Goal: Transaction & Acquisition: Purchase product/service

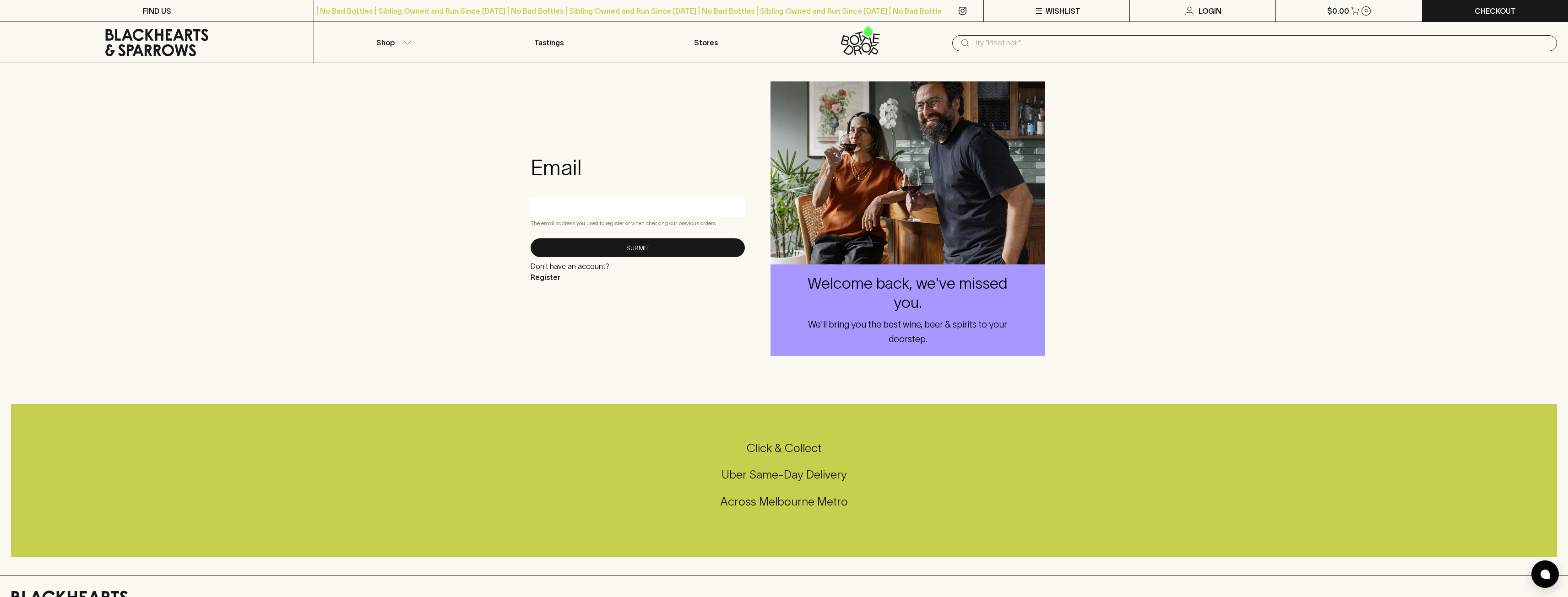
click at [704, 45] on p "Stores" at bounding box center [705, 43] width 24 height 11
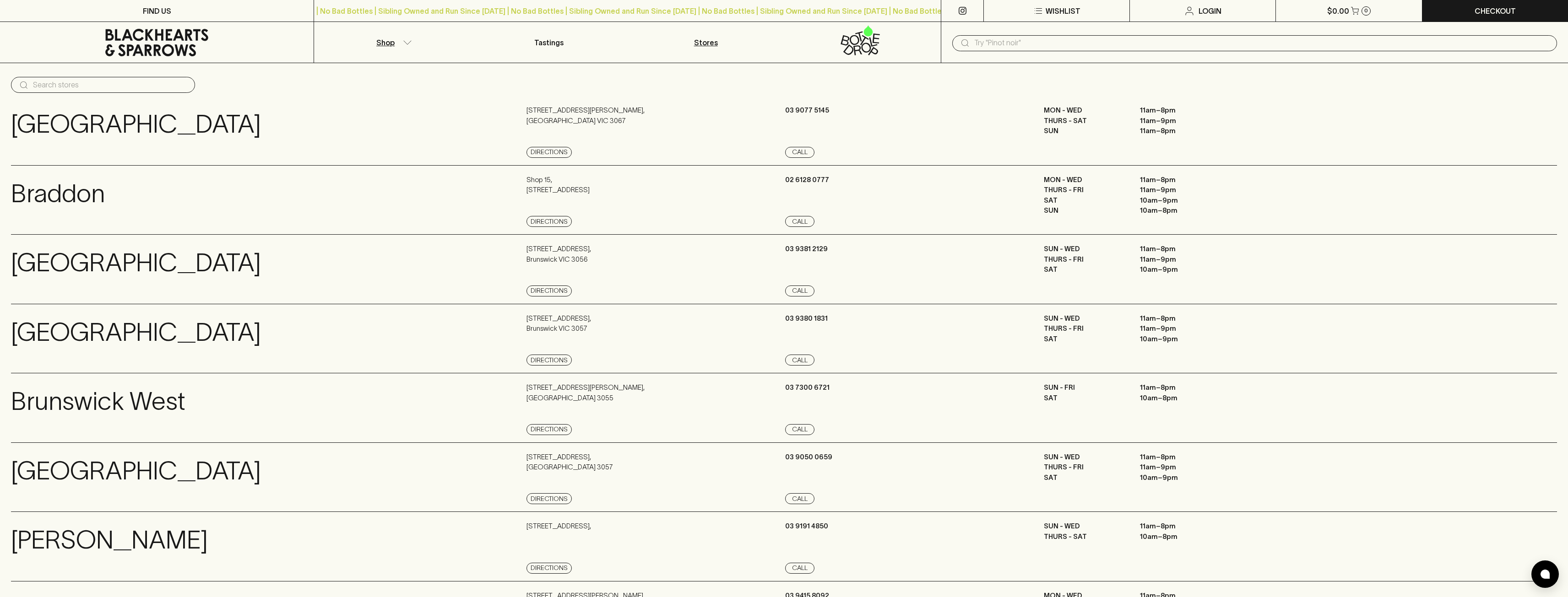
click at [385, 40] on p "Shop" at bounding box center [386, 43] width 18 height 11
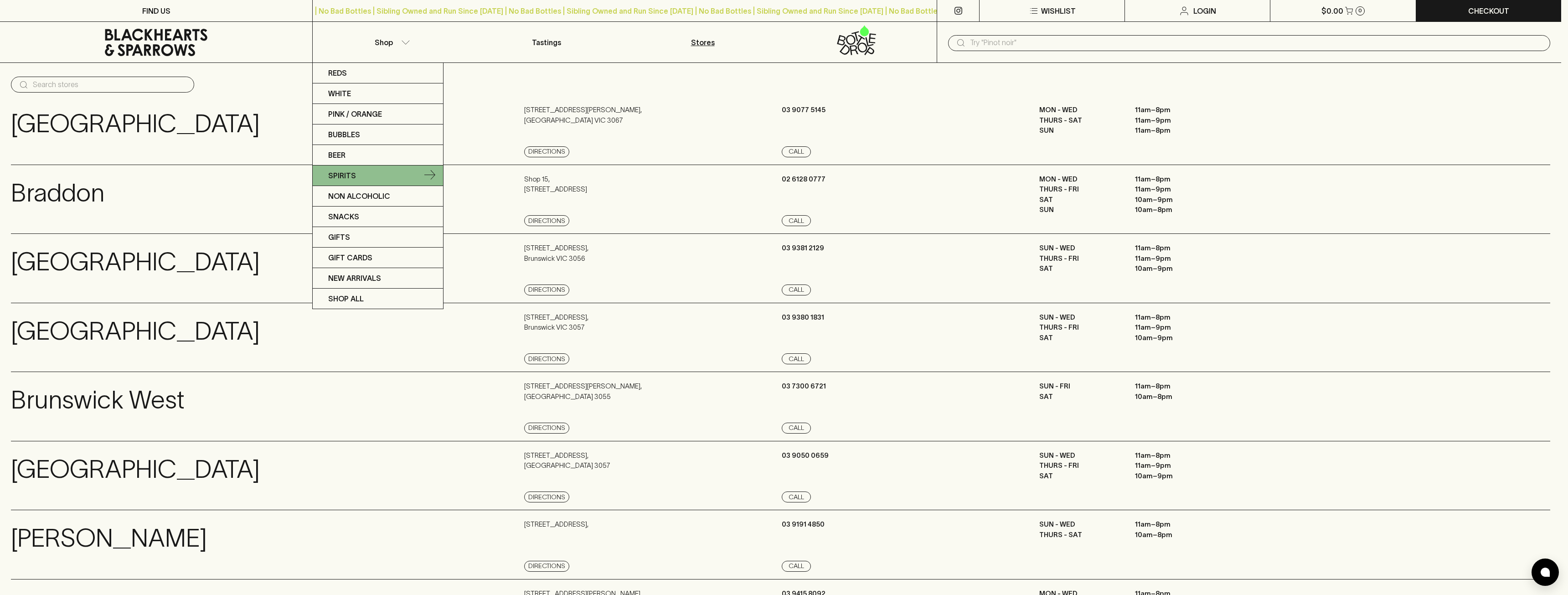
click at [386, 177] on link "Spirits" at bounding box center [378, 176] width 130 height 21
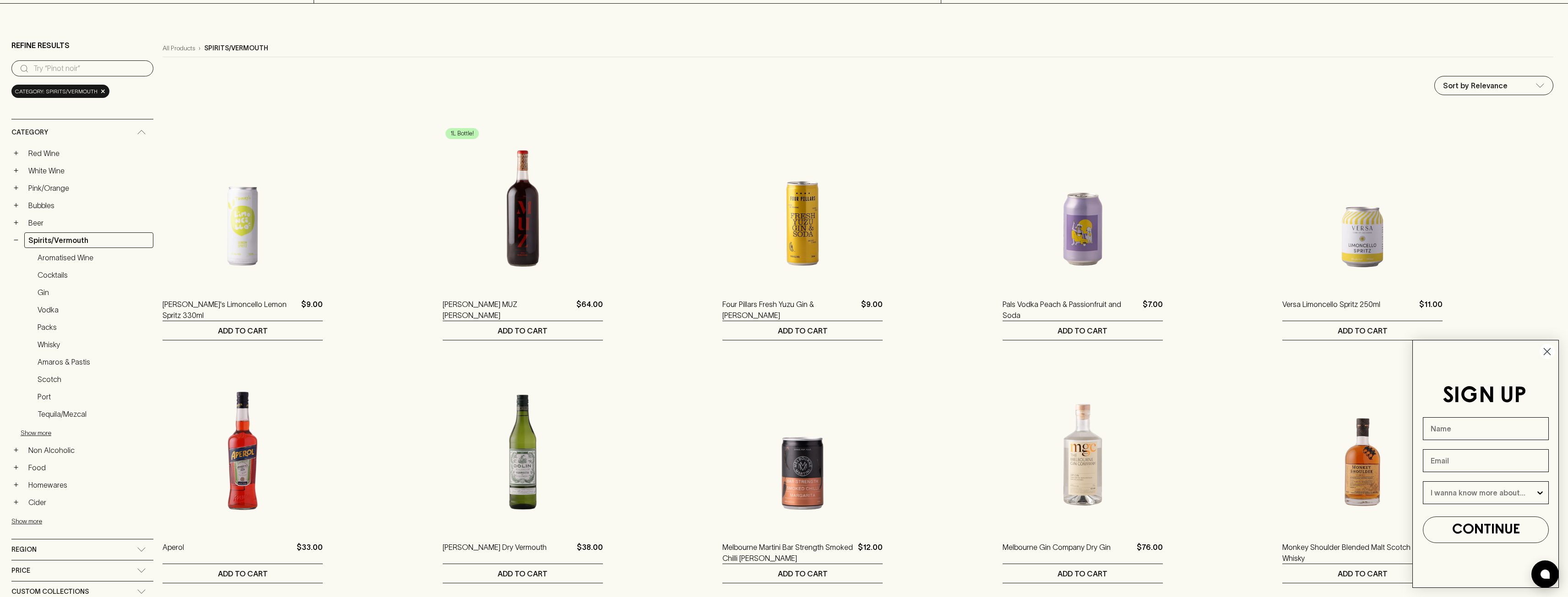
scroll to position [46, 0]
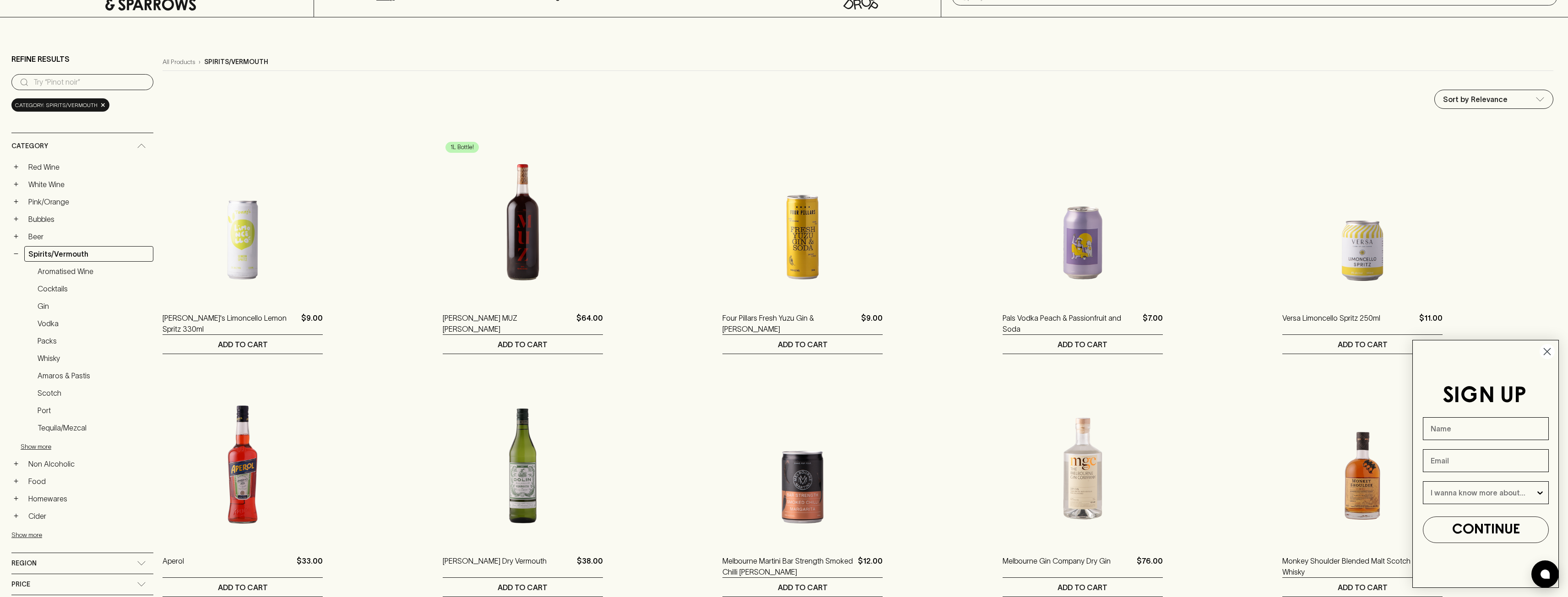
click at [1548, 351] on icon "Close dialog" at bounding box center [1547, 352] width 6 height 6
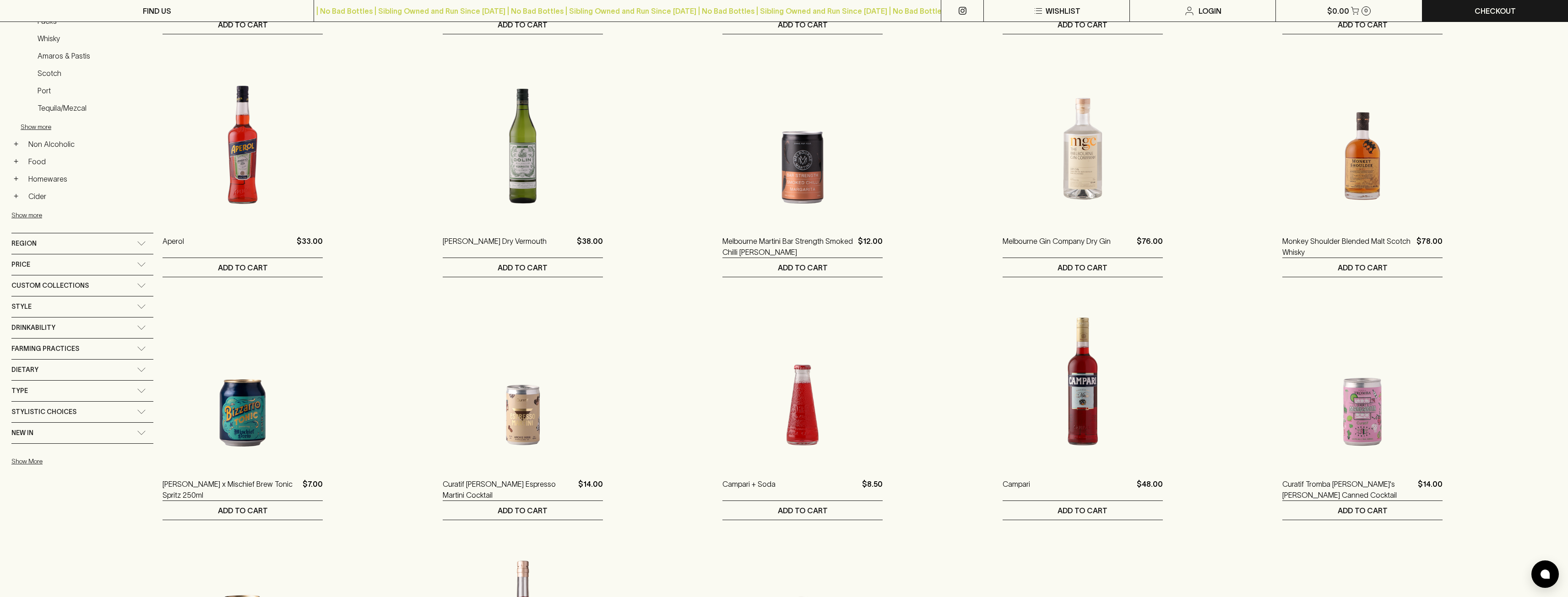
scroll to position [366, 0]
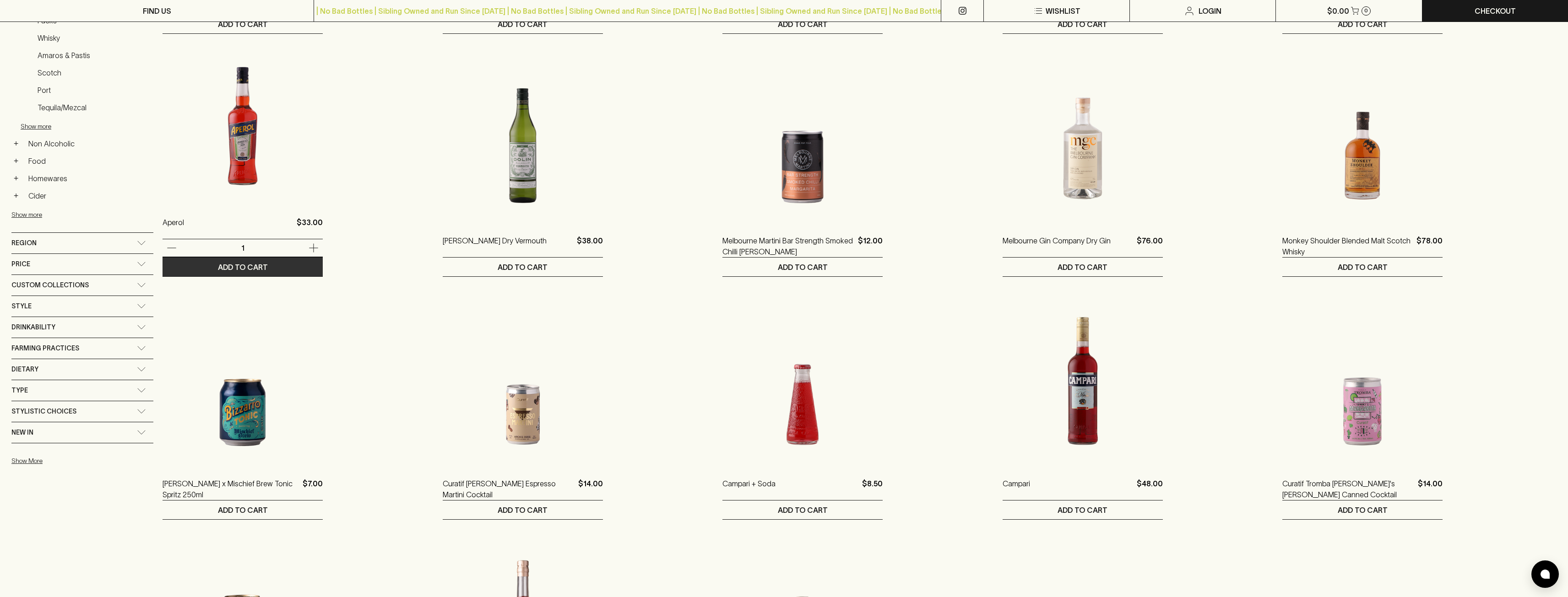
click at [262, 271] on button "ADD TO CART" at bounding box center [243, 267] width 160 height 19
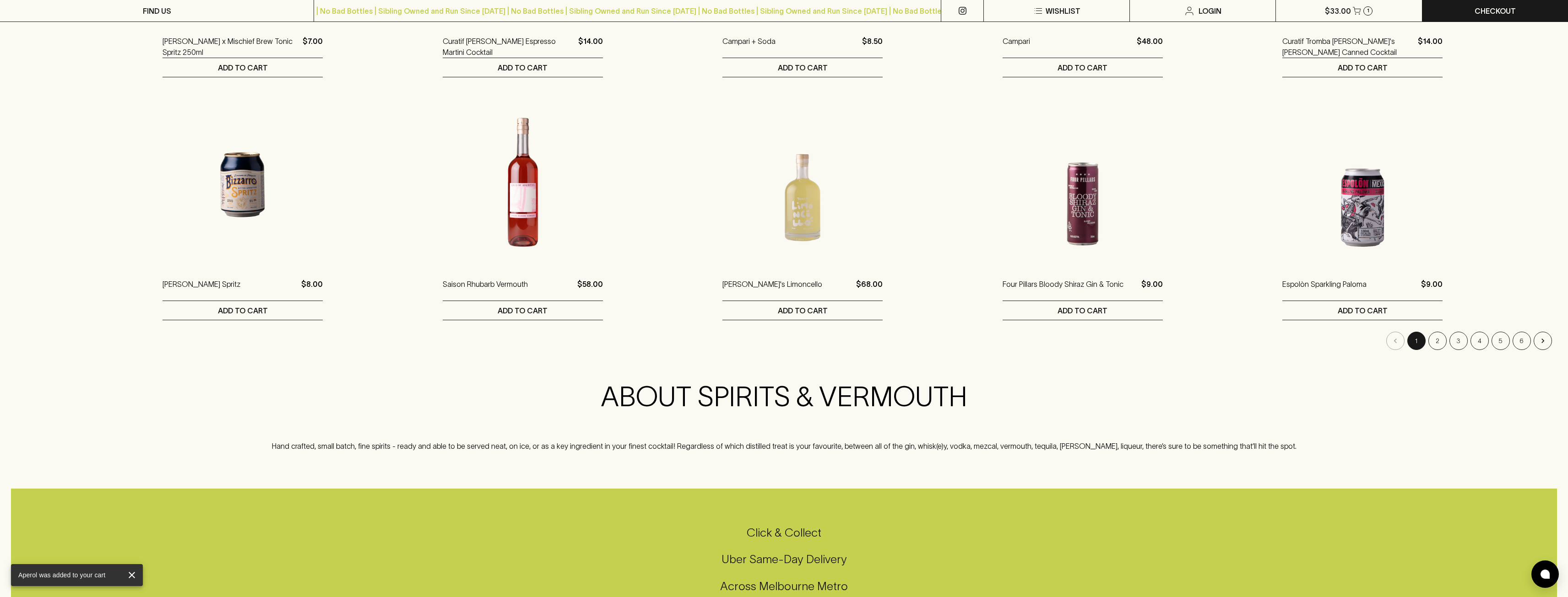
scroll to position [824, 0]
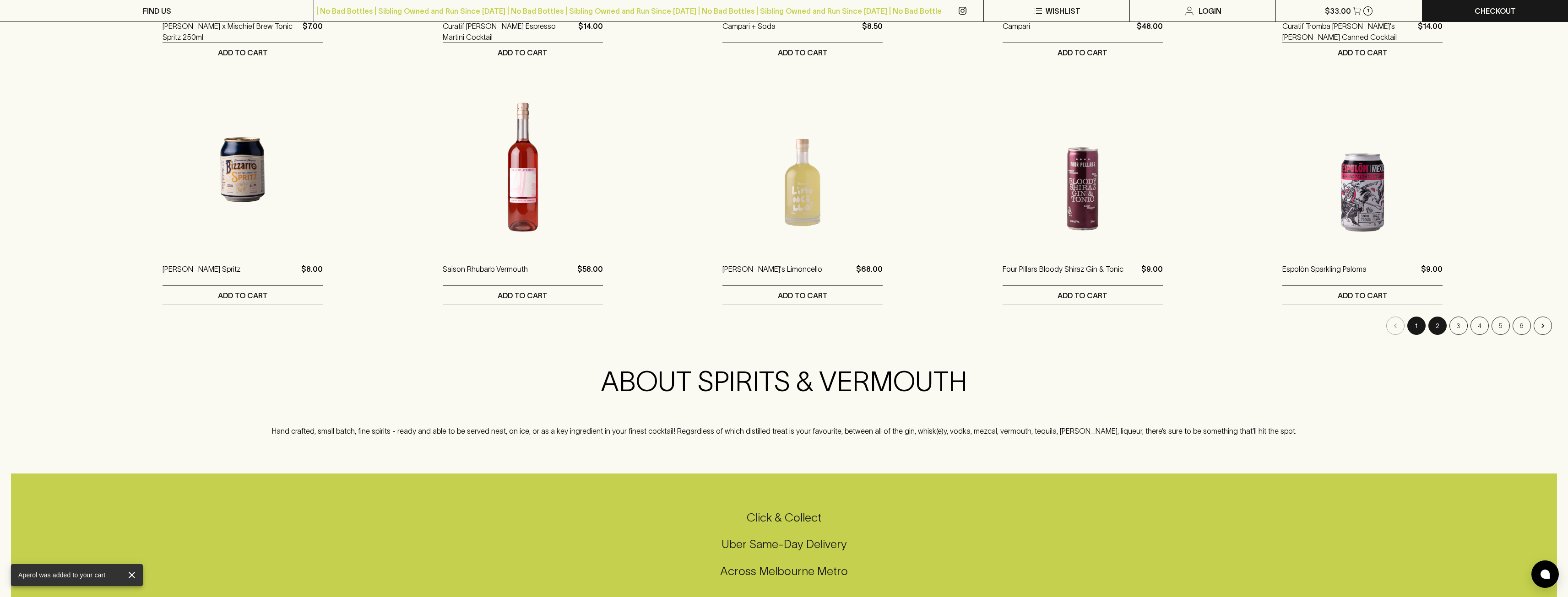
click at [1428, 332] on button "2" at bounding box center [1437, 326] width 18 height 18
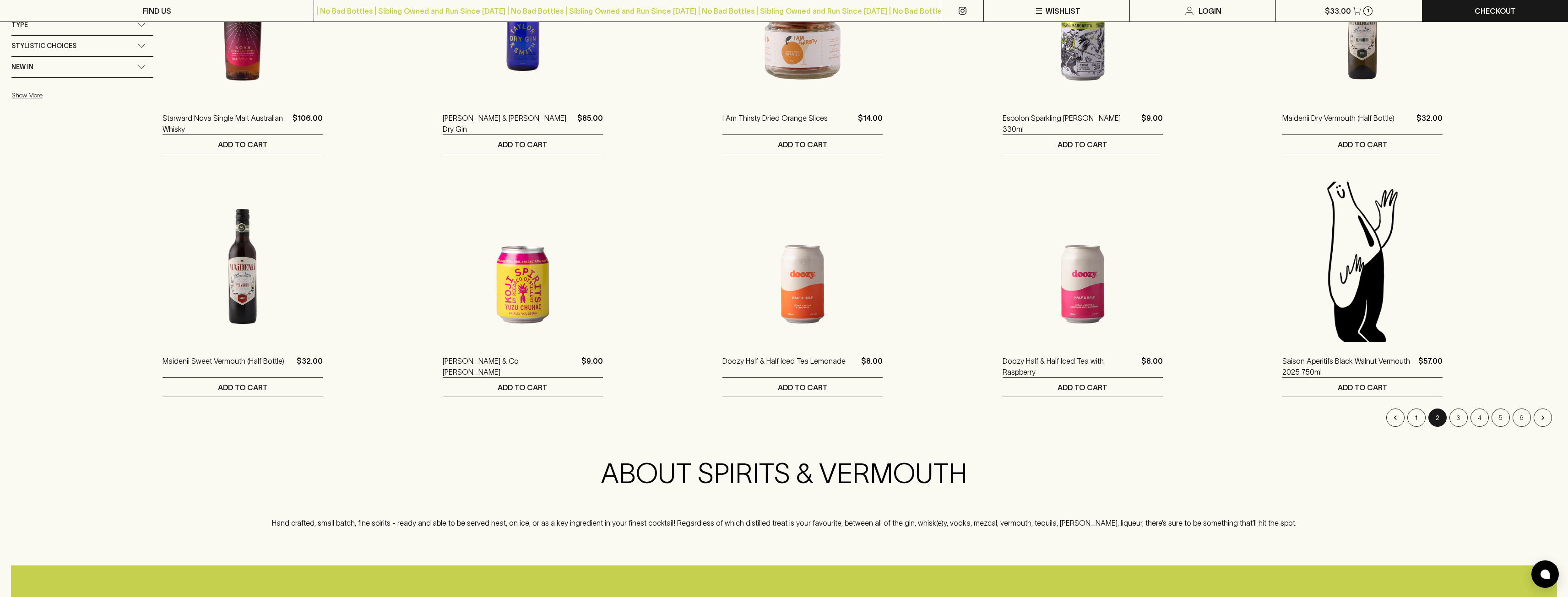
scroll to position [732, 0]
click at [1449, 416] on button "3" at bounding box center [1459, 417] width 18 height 18
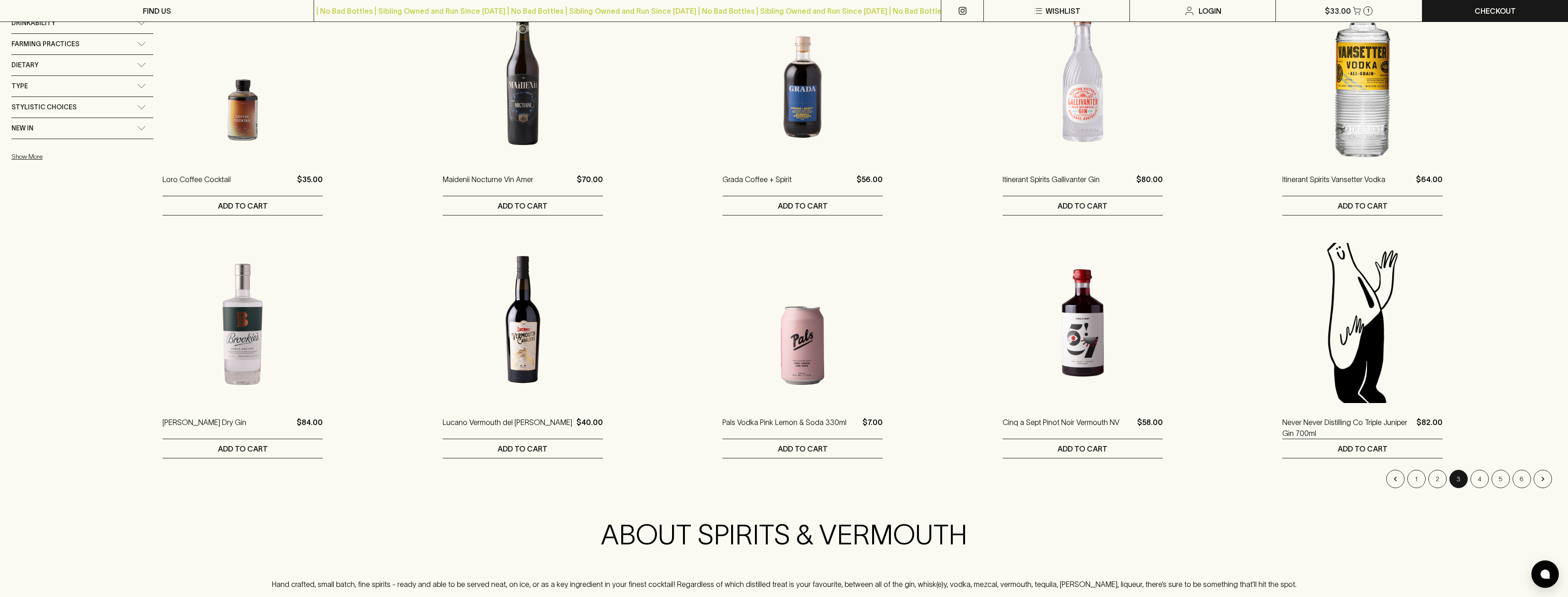
scroll to position [686, 0]
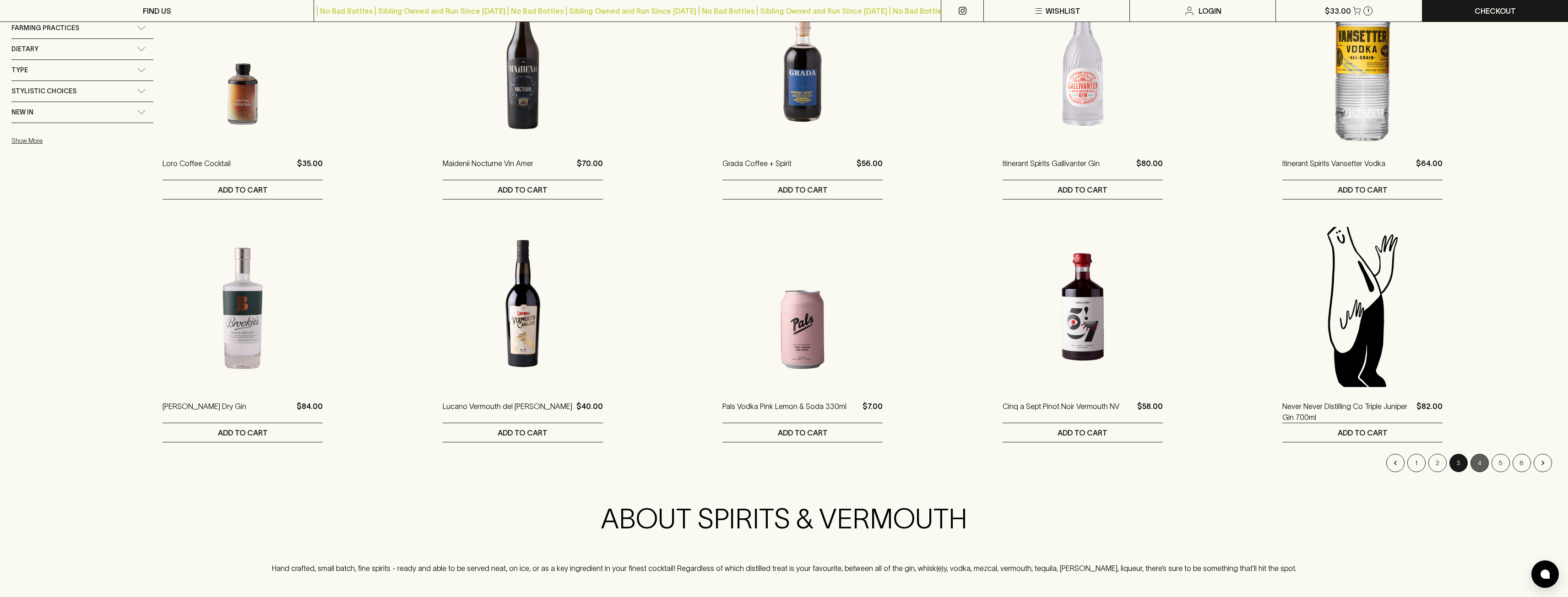
click at [1470, 460] on button "4" at bounding box center [1479, 463] width 18 height 18
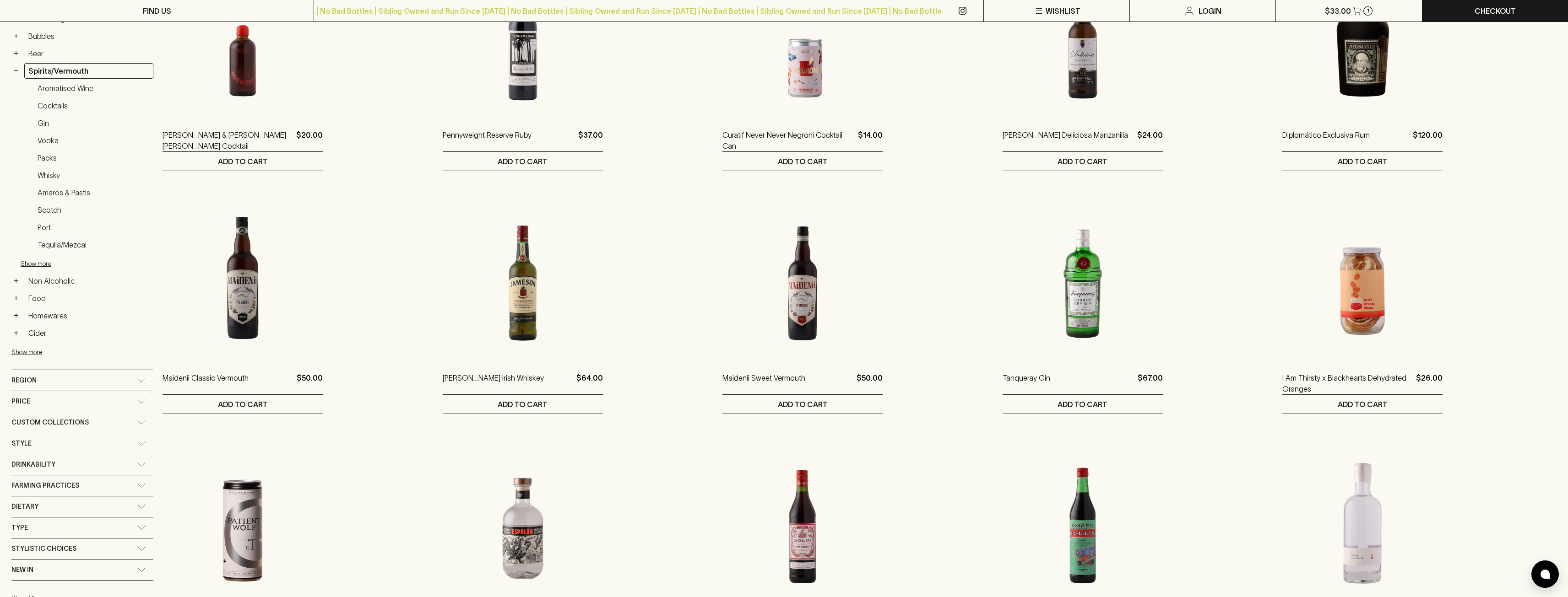
scroll to position [183, 0]
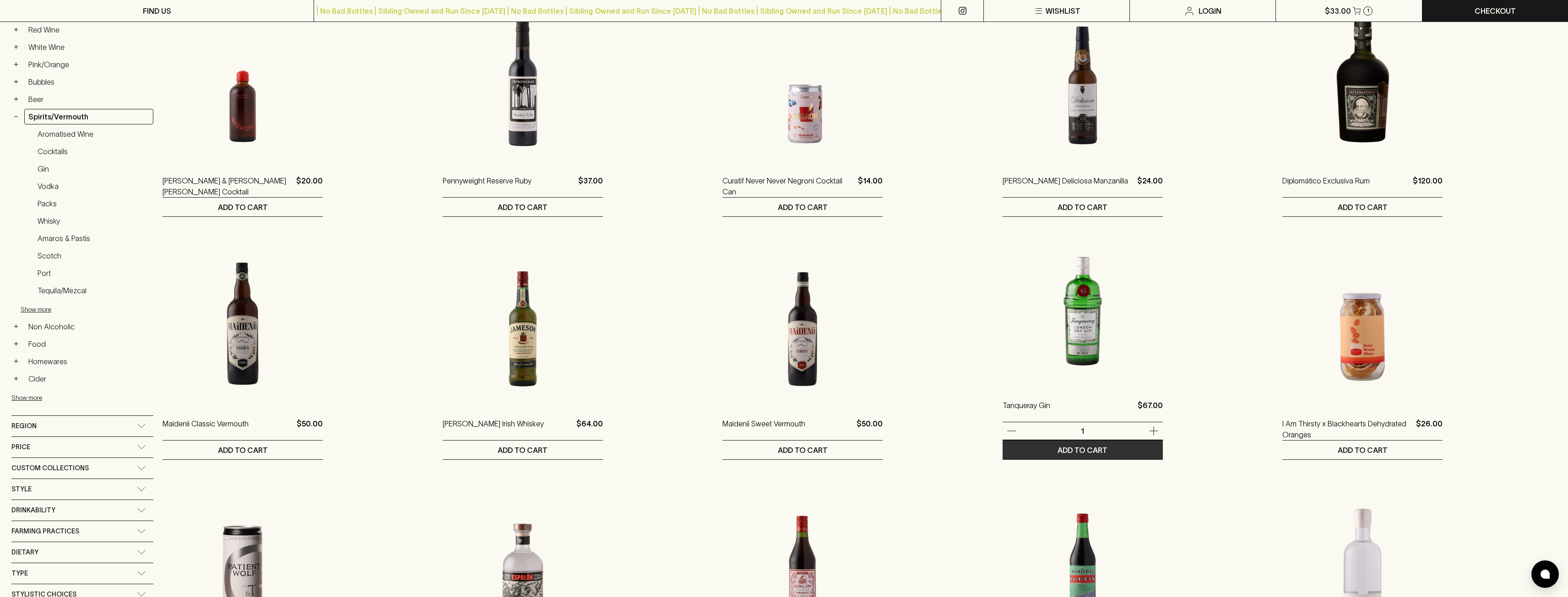
click at [1125, 449] on button "ADD TO CART" at bounding box center [1083, 450] width 160 height 19
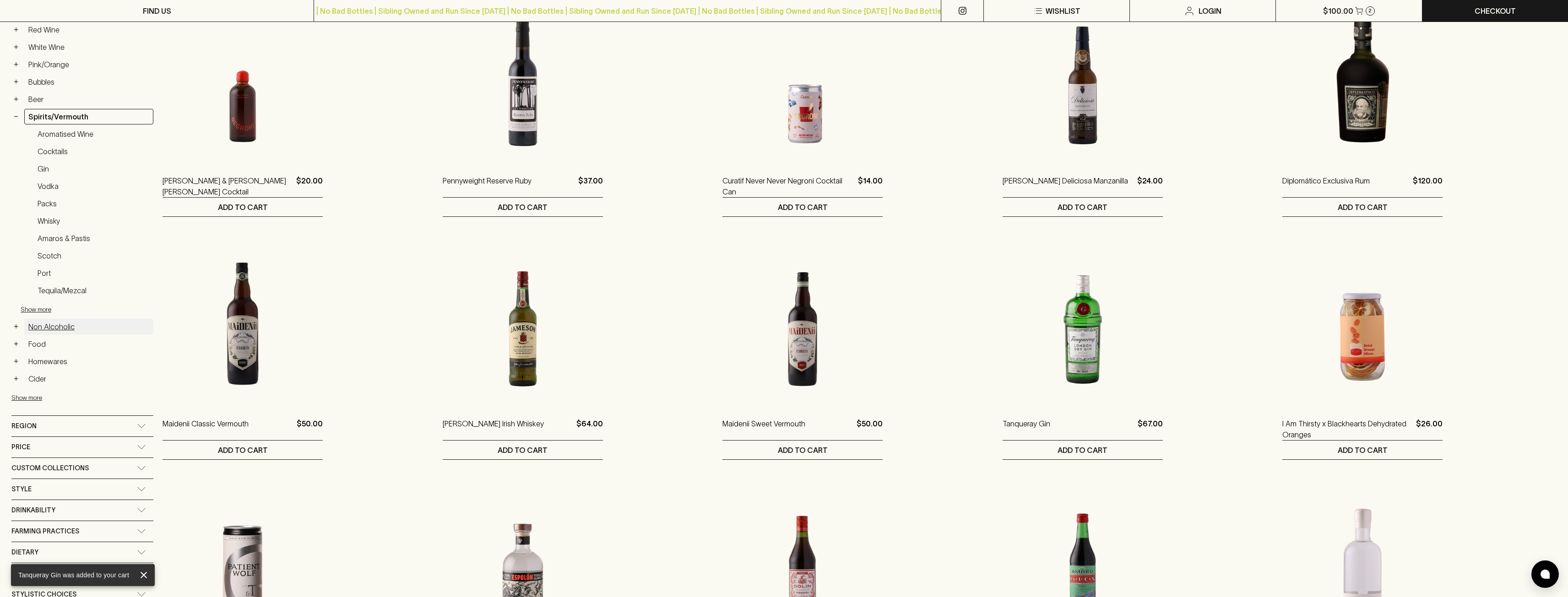
click at [68, 328] on link "Non Alcoholic" at bounding box center [89, 326] width 129 height 15
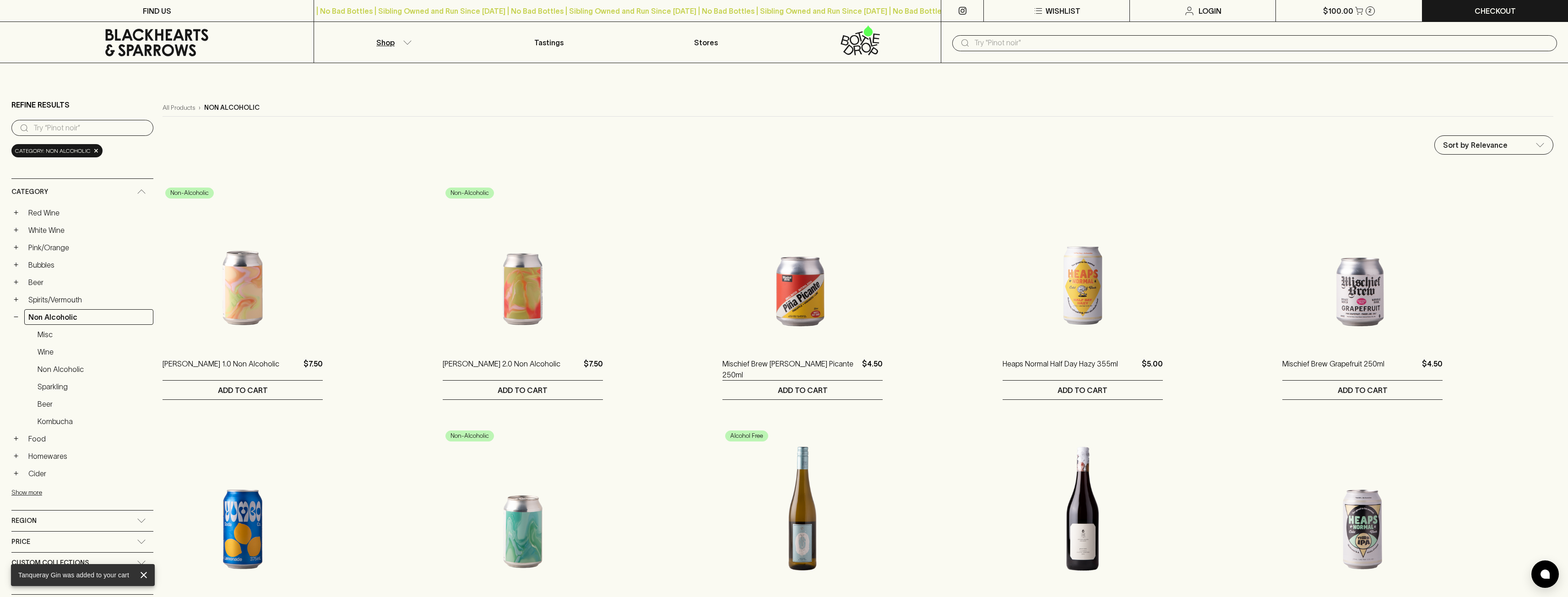
click at [1098, 45] on input "text" at bounding box center [1262, 43] width 575 height 15
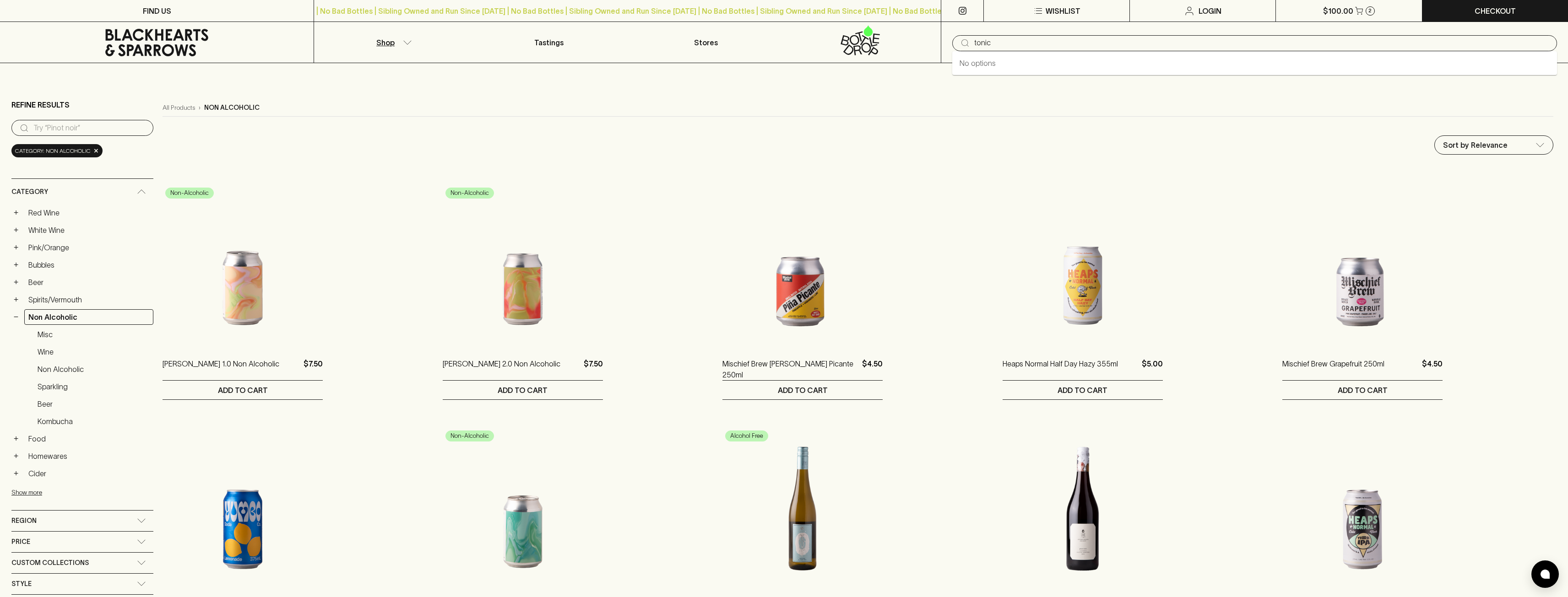
type input "tonic"
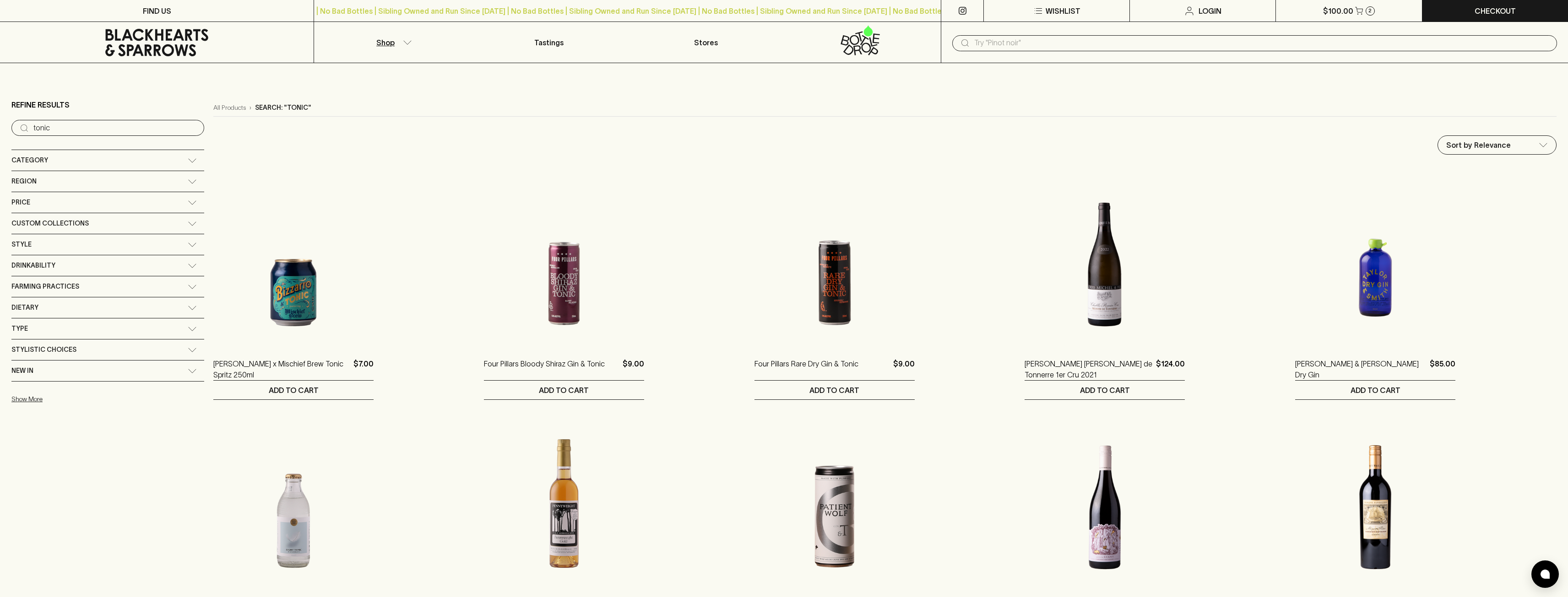
click at [1185, 51] on div "​" at bounding box center [1254, 42] width 627 height 41
click at [1177, 43] on input "text" at bounding box center [1262, 43] width 575 height 15
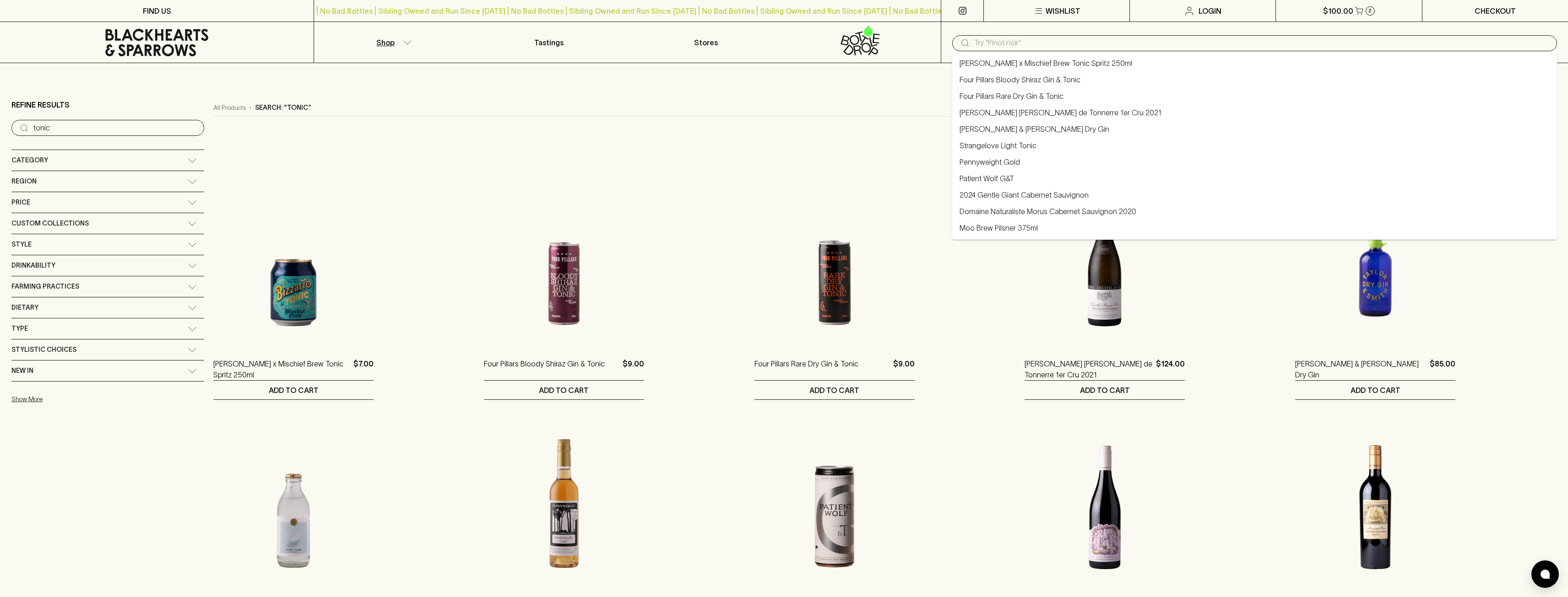
click at [1534, 9] on link "Checkout" at bounding box center [1495, 10] width 145 height 21
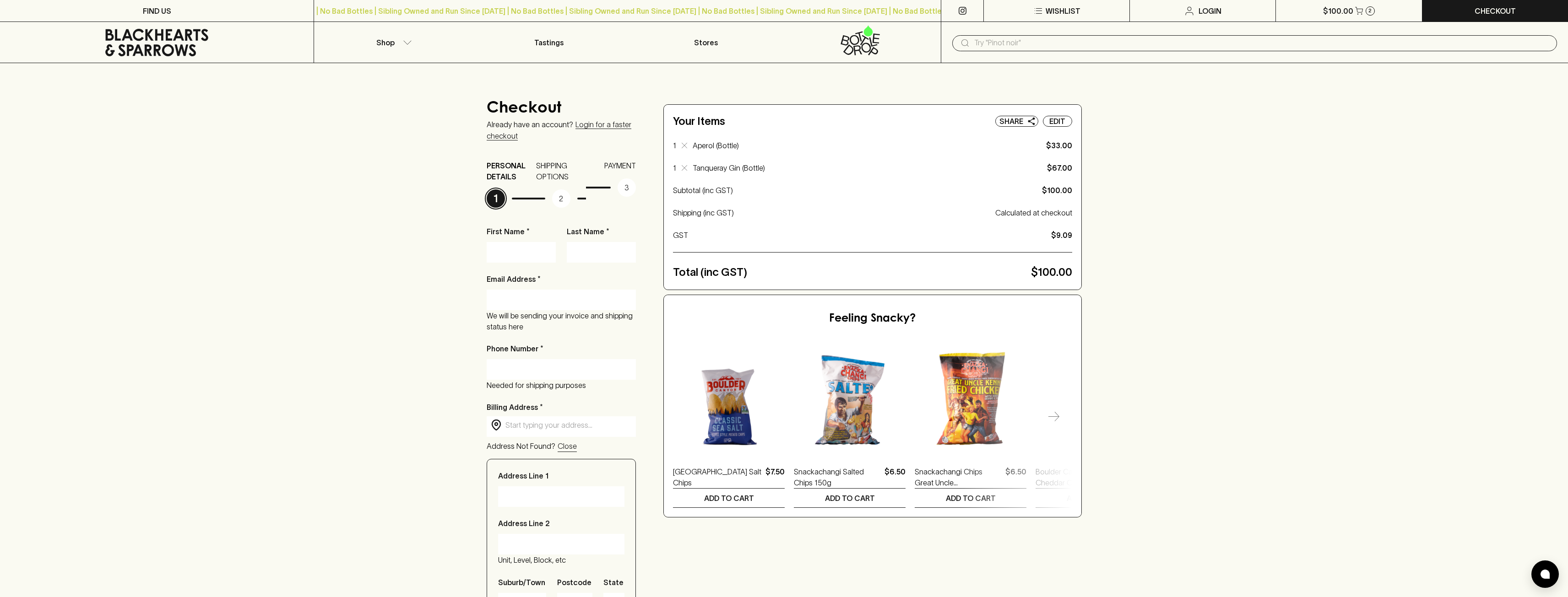
click at [685, 143] on icon at bounding box center [684, 145] width 6 height 5
click at [1064, 123] on p "Edit" at bounding box center [1057, 121] width 16 height 11
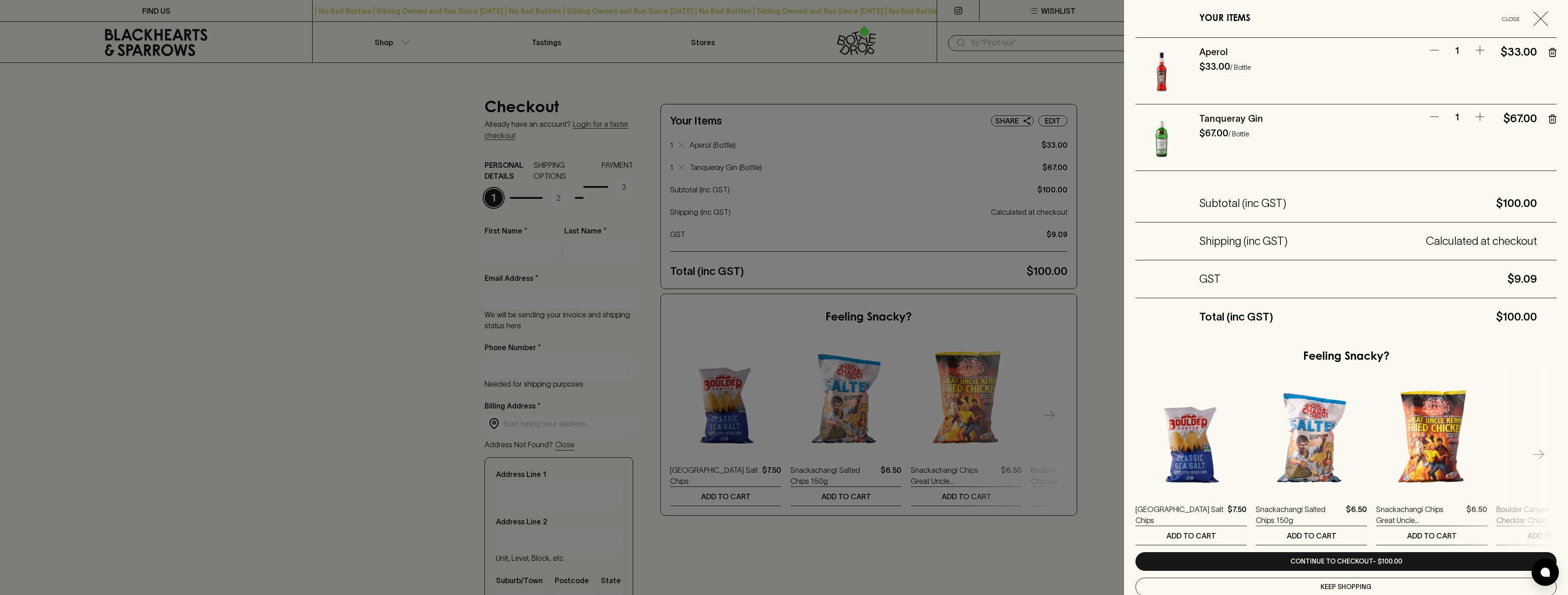
click at [1550, 56] on icon "button" at bounding box center [1553, 52] width 6 height 8
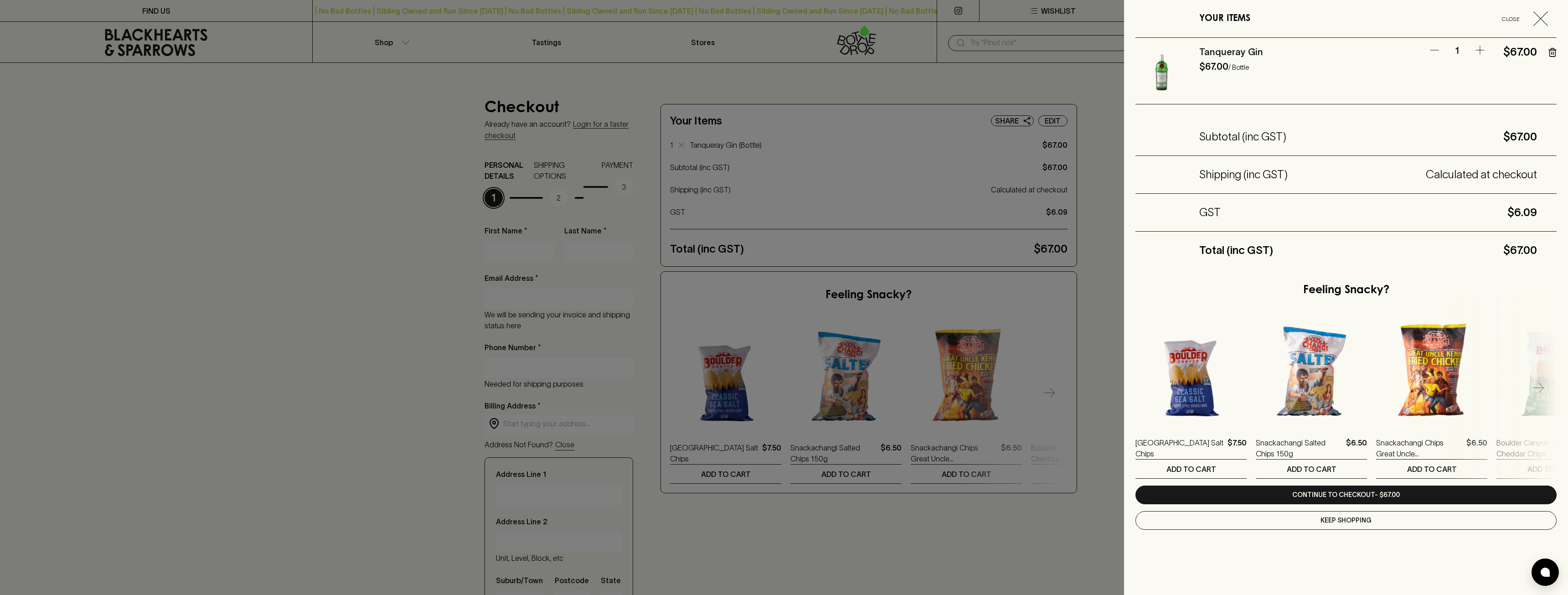
click at [1484, 48] on icon "button" at bounding box center [1480, 50] width 11 height 11
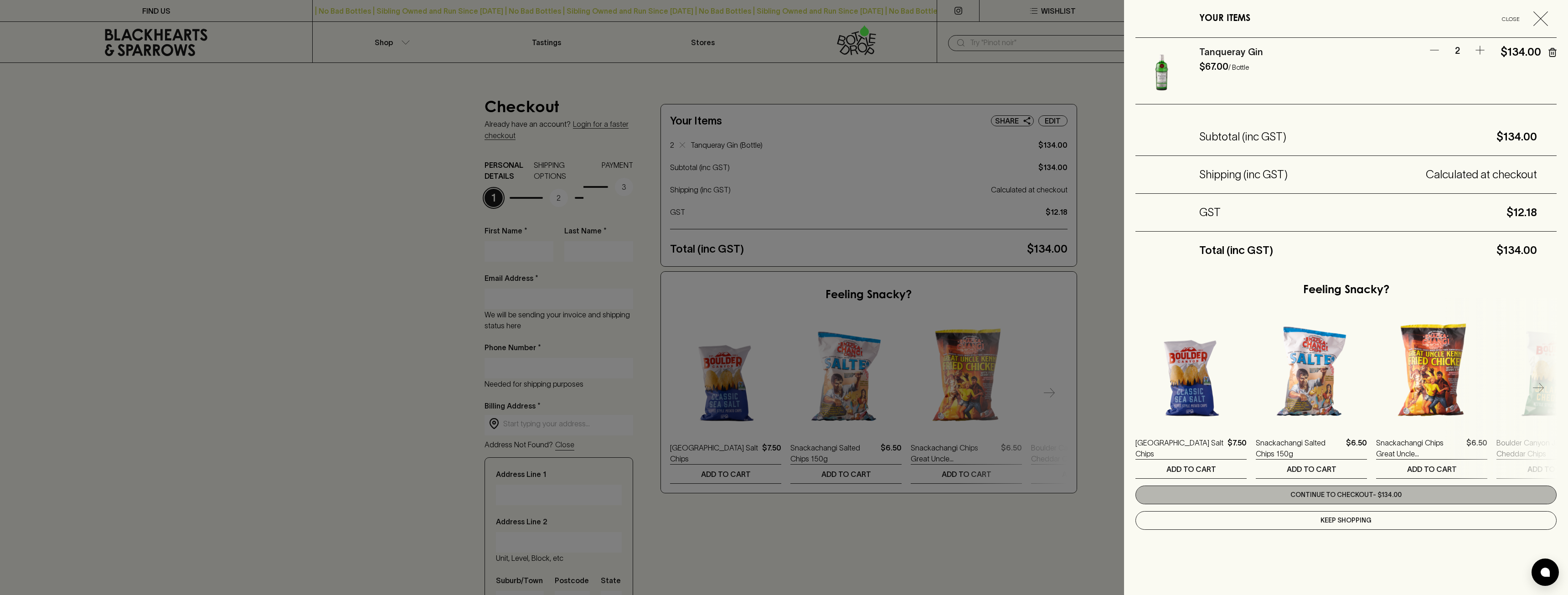
click at [1408, 493] on link "Continue to checkout - $134.00" at bounding box center [1346, 495] width 421 height 19
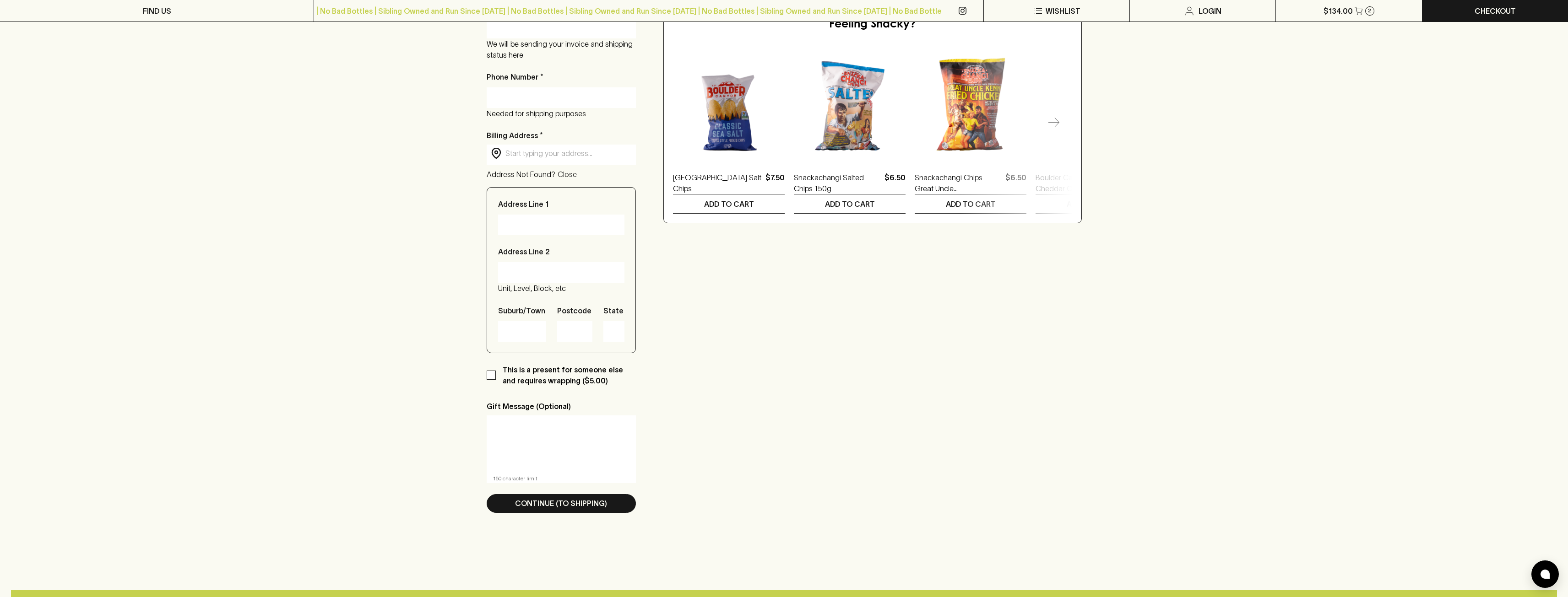
scroll to position [92, 0]
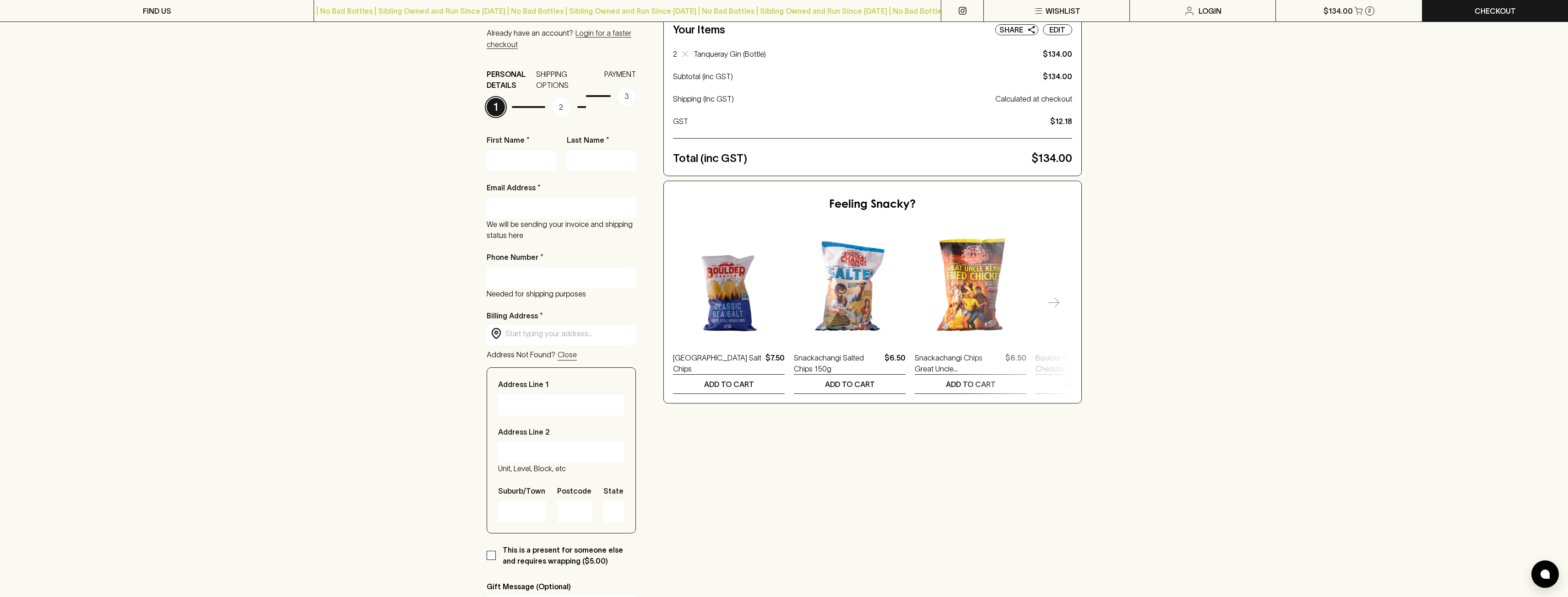
click at [529, 159] on input "First Name *" at bounding box center [521, 161] width 56 height 15
type input "[PERSON_NAME]"
type input "[PERSON_NAME][EMAIL_ADDRESS][DOMAIN_NAME]"
type input "0449759500"
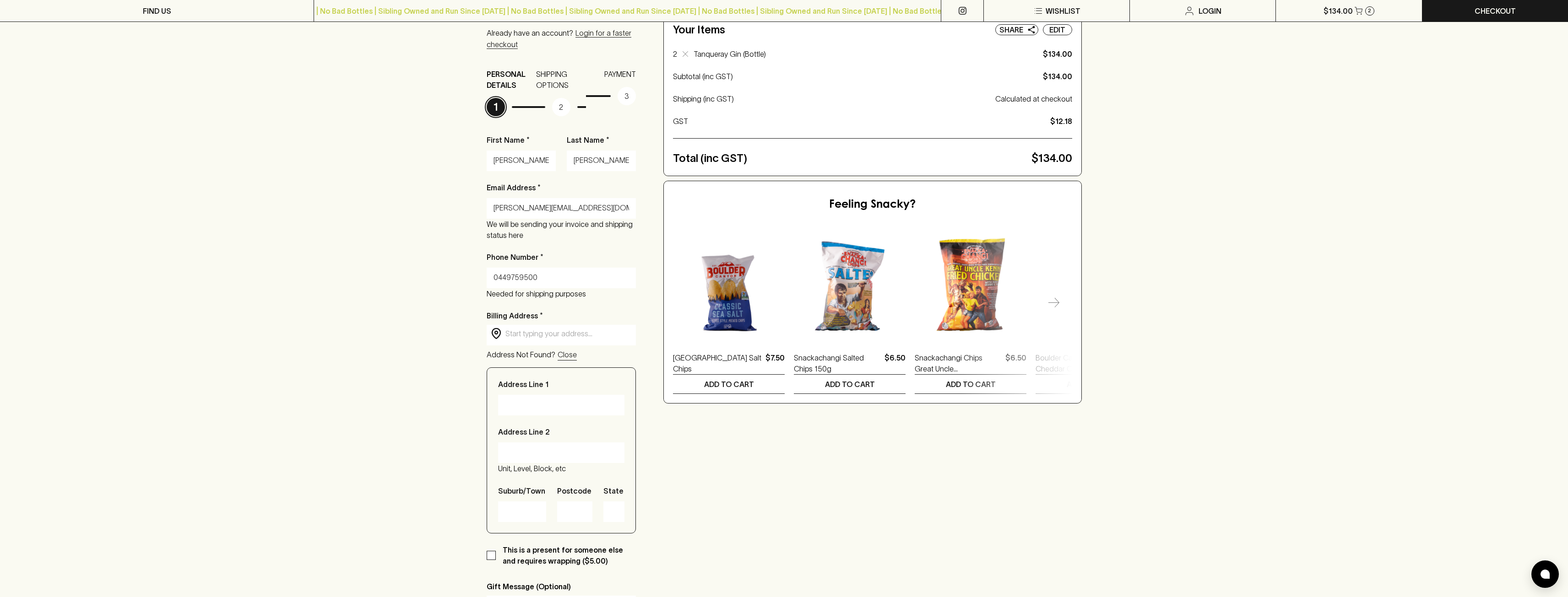
type input "[STREET_ADDRESS]"
type input "[GEOGRAPHIC_DATA]"
type input "3121"
type input "Victoria"
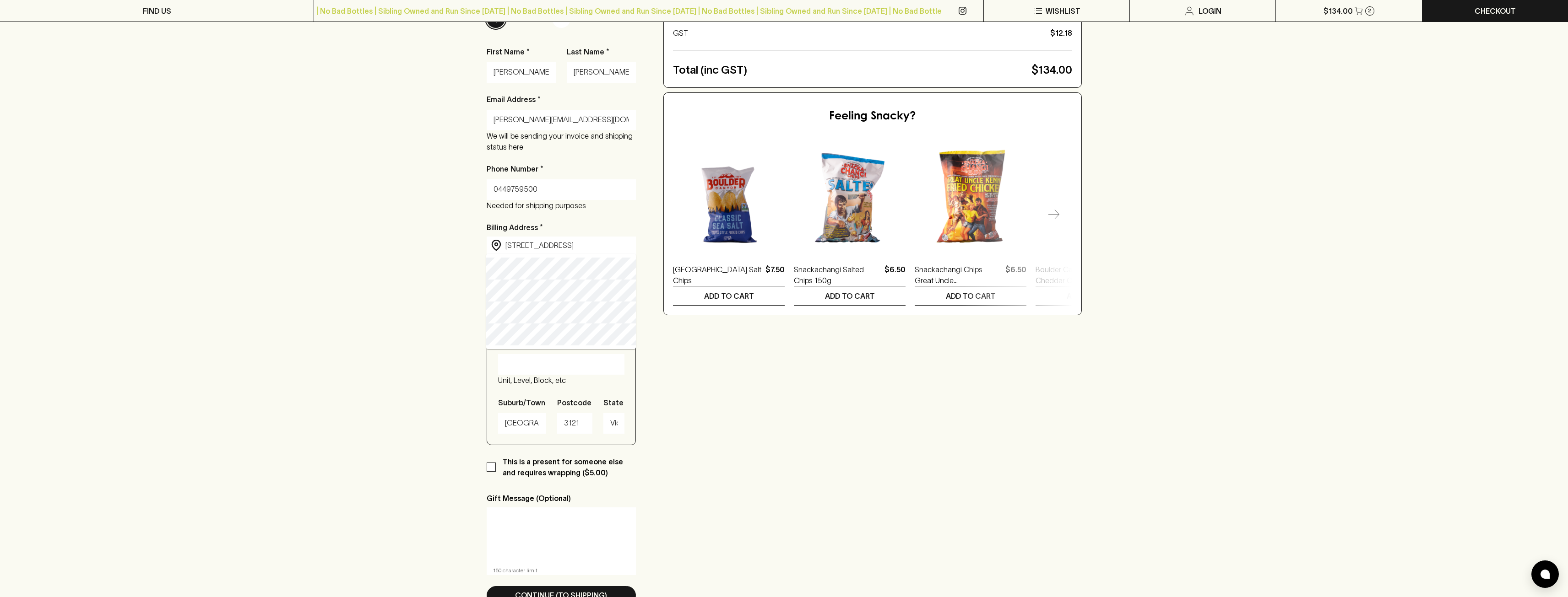
scroll to position [183, 0]
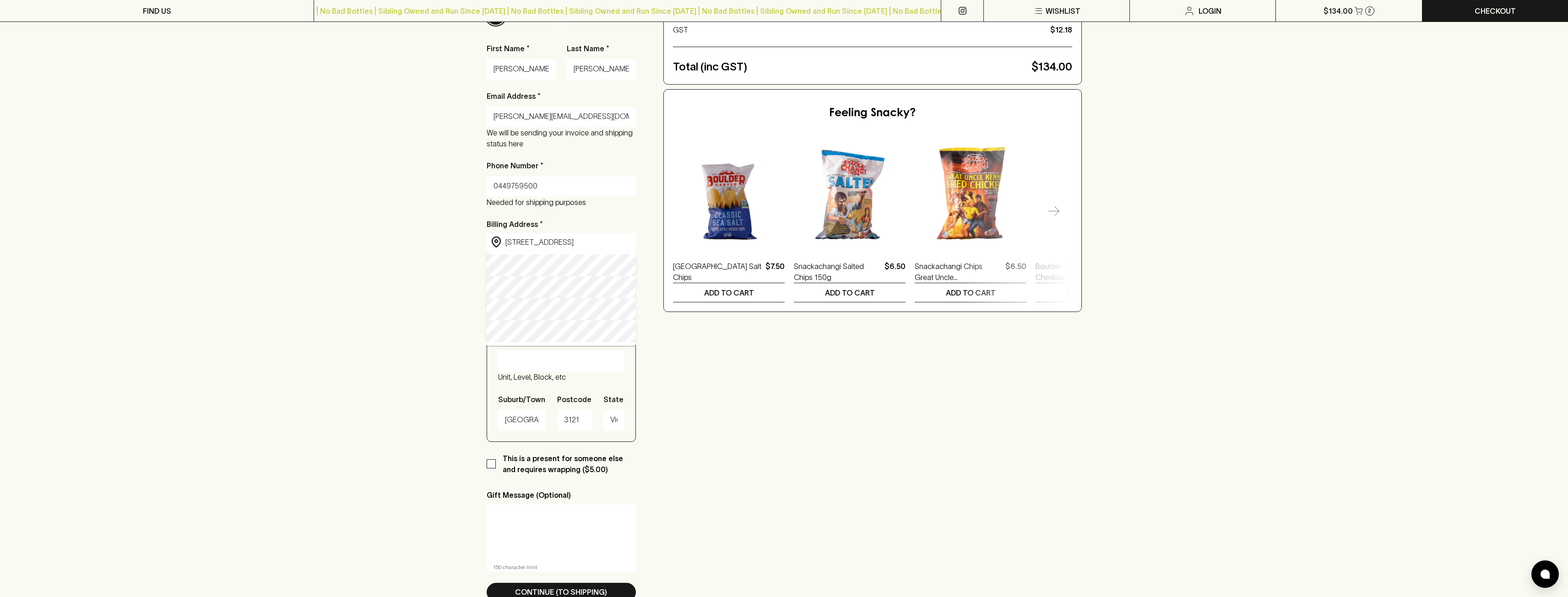
type input "[STREET_ADDRESS]"
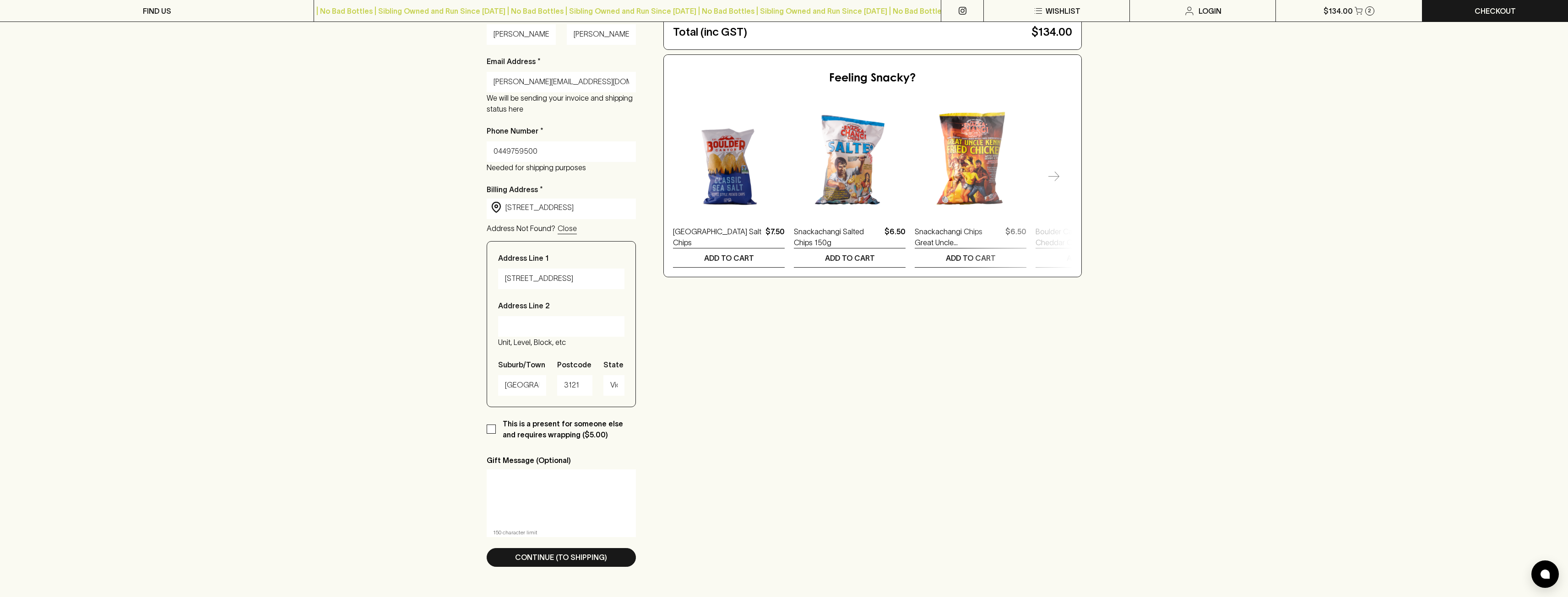
scroll to position [274, 0]
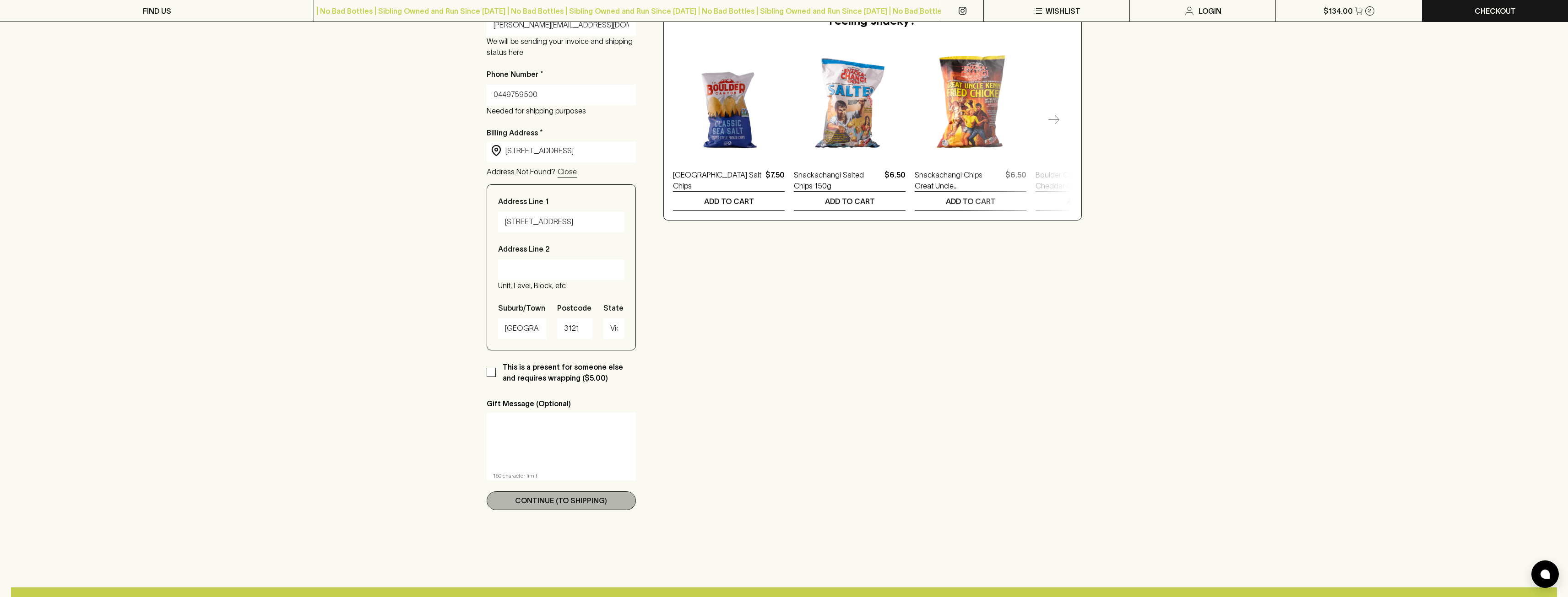
click at [607, 493] on button "Continue (To Shipping)" at bounding box center [561, 500] width 150 height 19
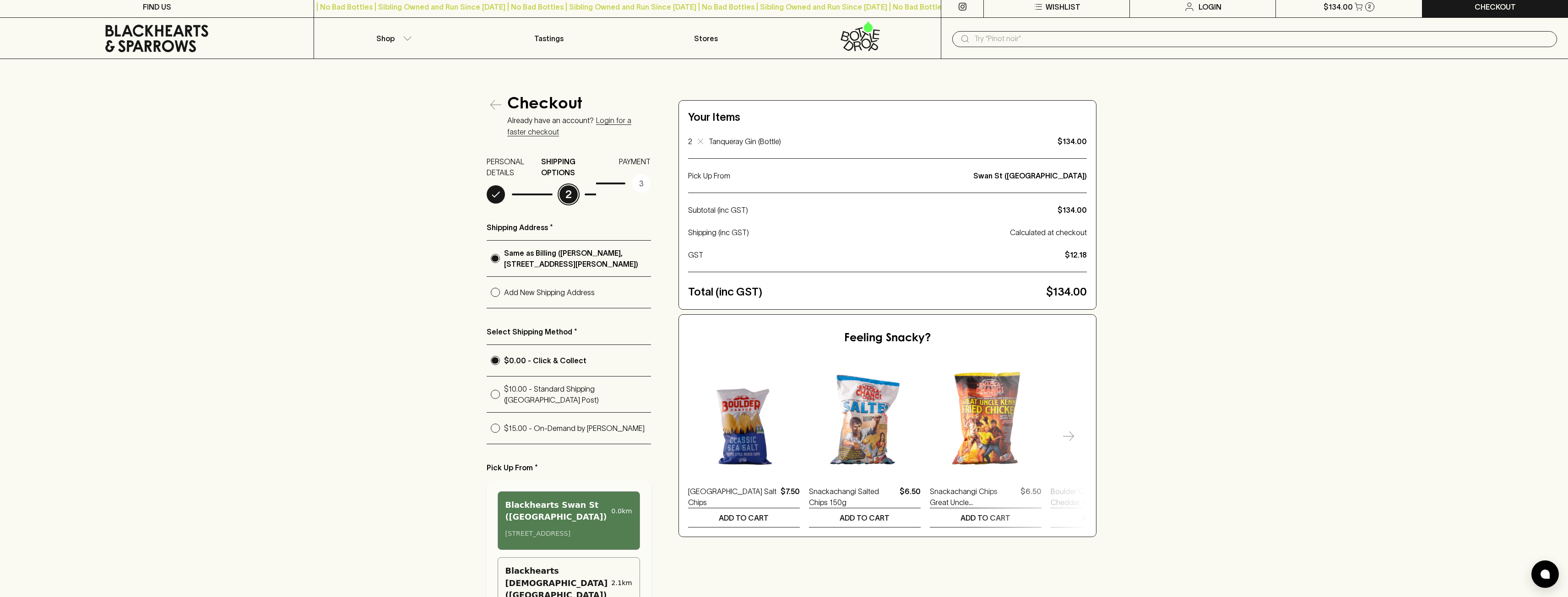
scroll to position [0, 0]
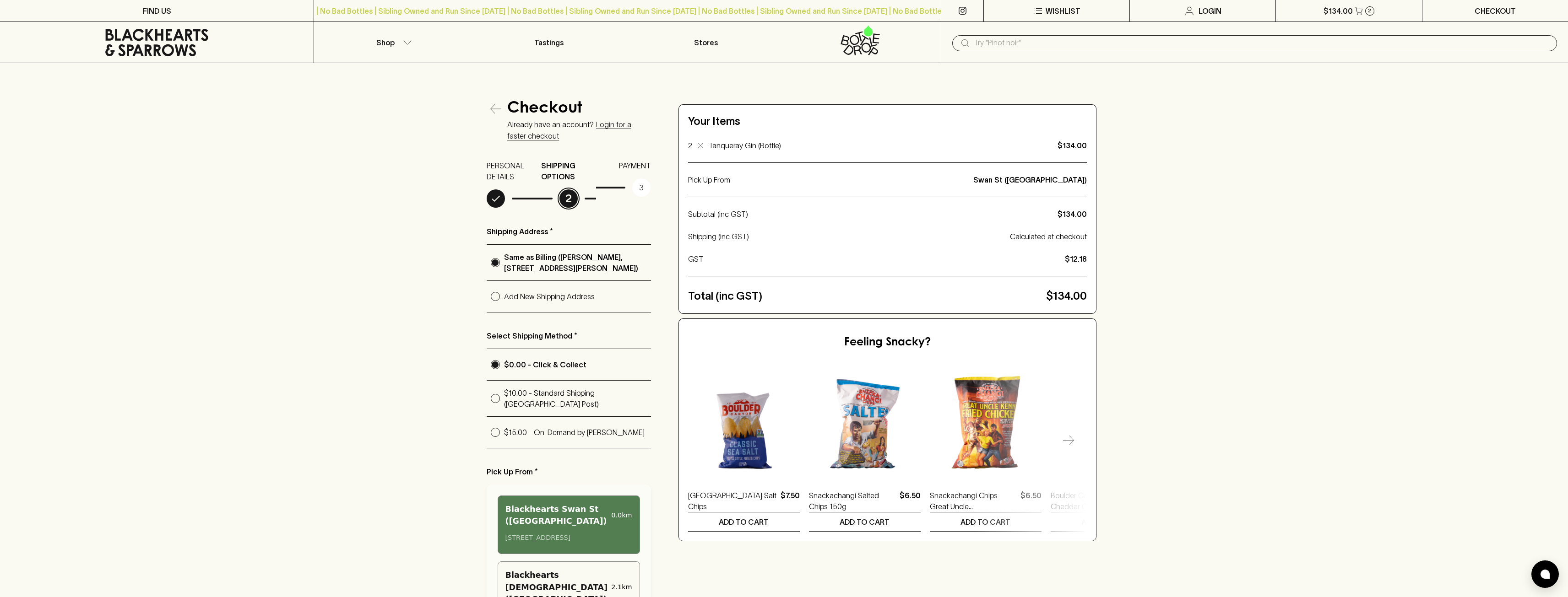
click at [1468, 10] on link "Checkout" at bounding box center [1495, 10] width 145 height 21
click at [1525, 10] on link "Checkout" at bounding box center [1495, 10] width 145 height 21
click at [1462, 11] on link "Checkout" at bounding box center [1495, 10] width 145 height 21
click at [1474, 7] on p "Checkout" at bounding box center [1495, 11] width 41 height 11
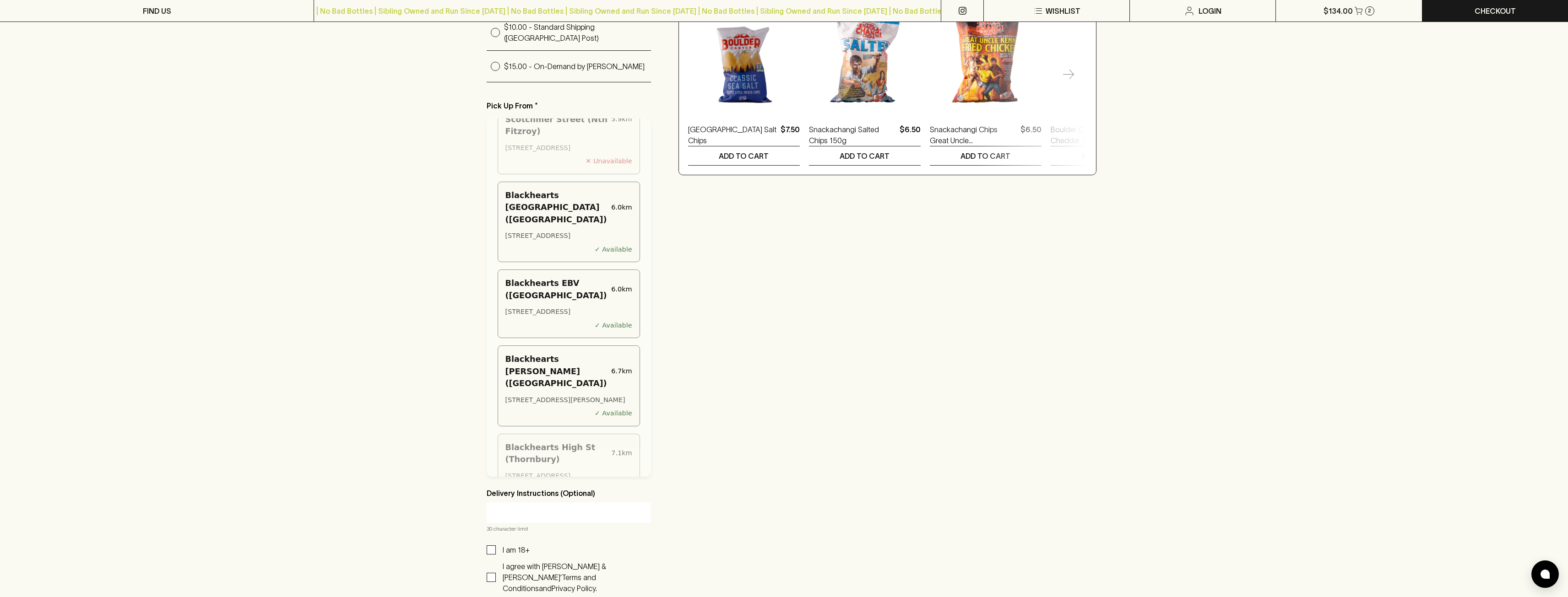
scroll to position [549, 0]
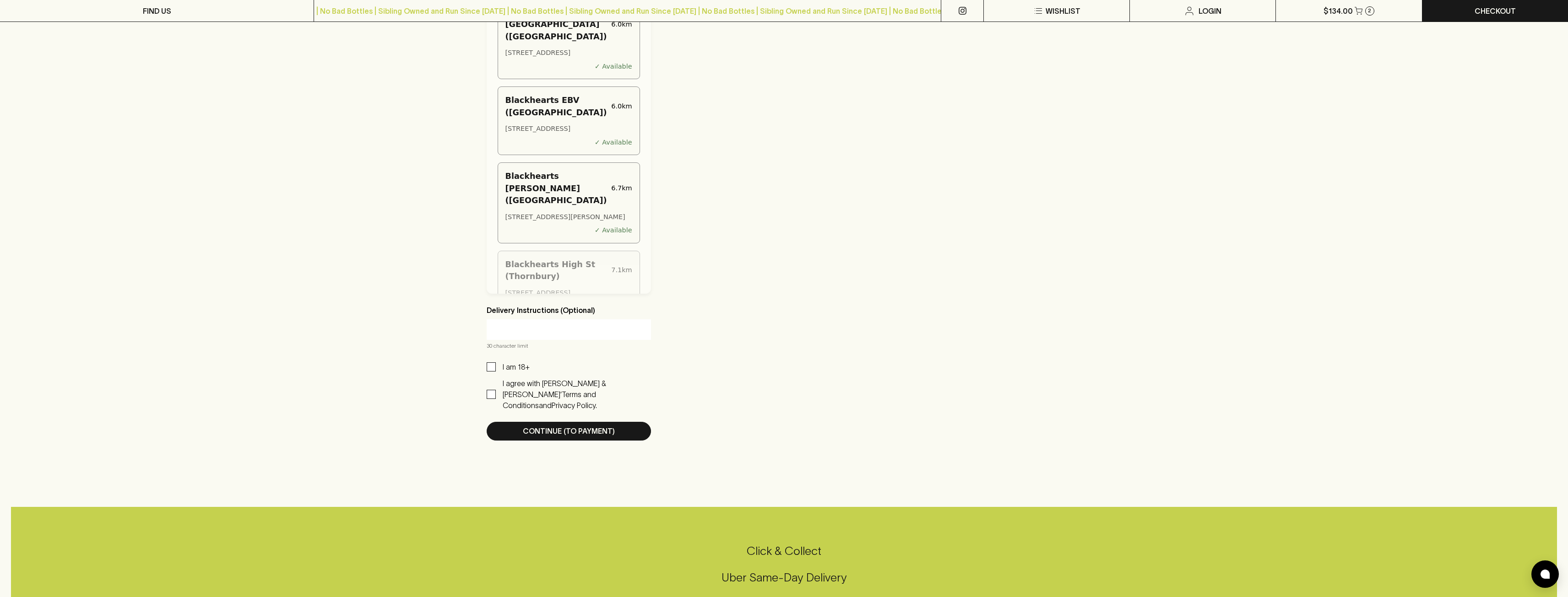
click at [496, 373] on span "I am 18+" at bounding box center [512, 367] width 34 height 11
click at [496, 372] on input "I am 18+" at bounding box center [491, 367] width 9 height 9
checkbox input "true"
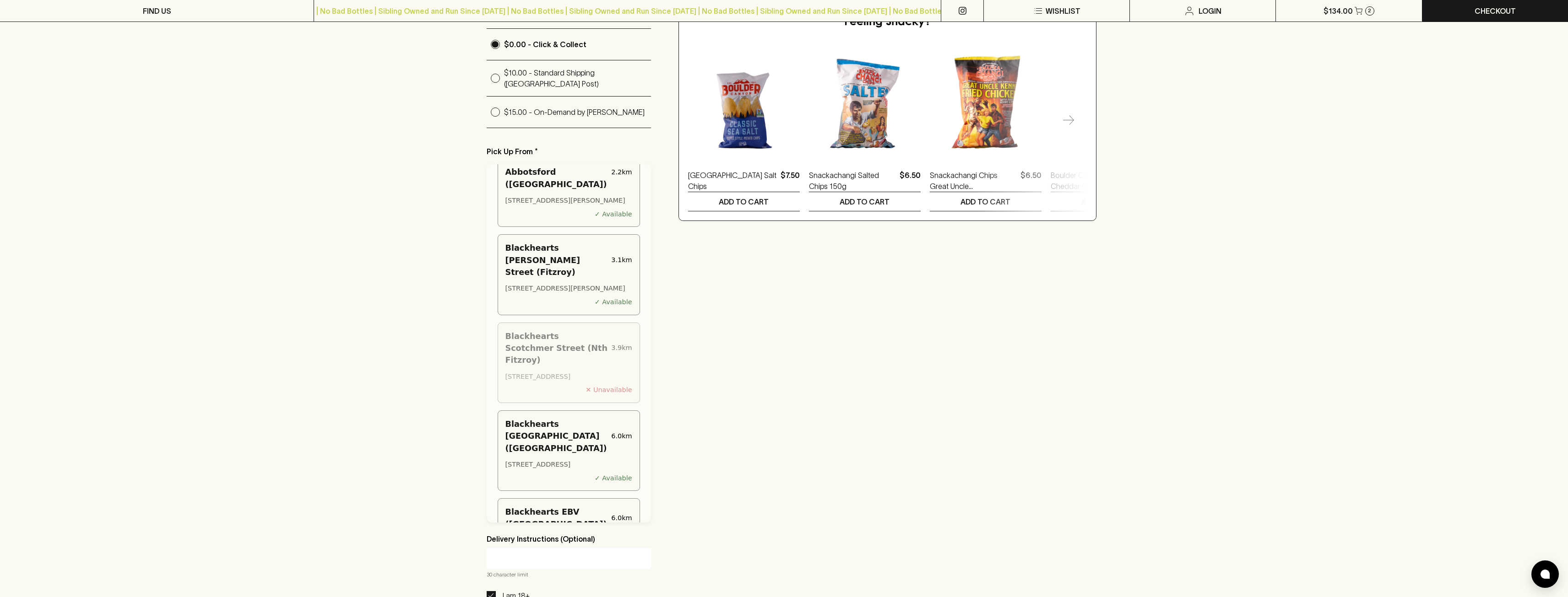
scroll to position [595, 0]
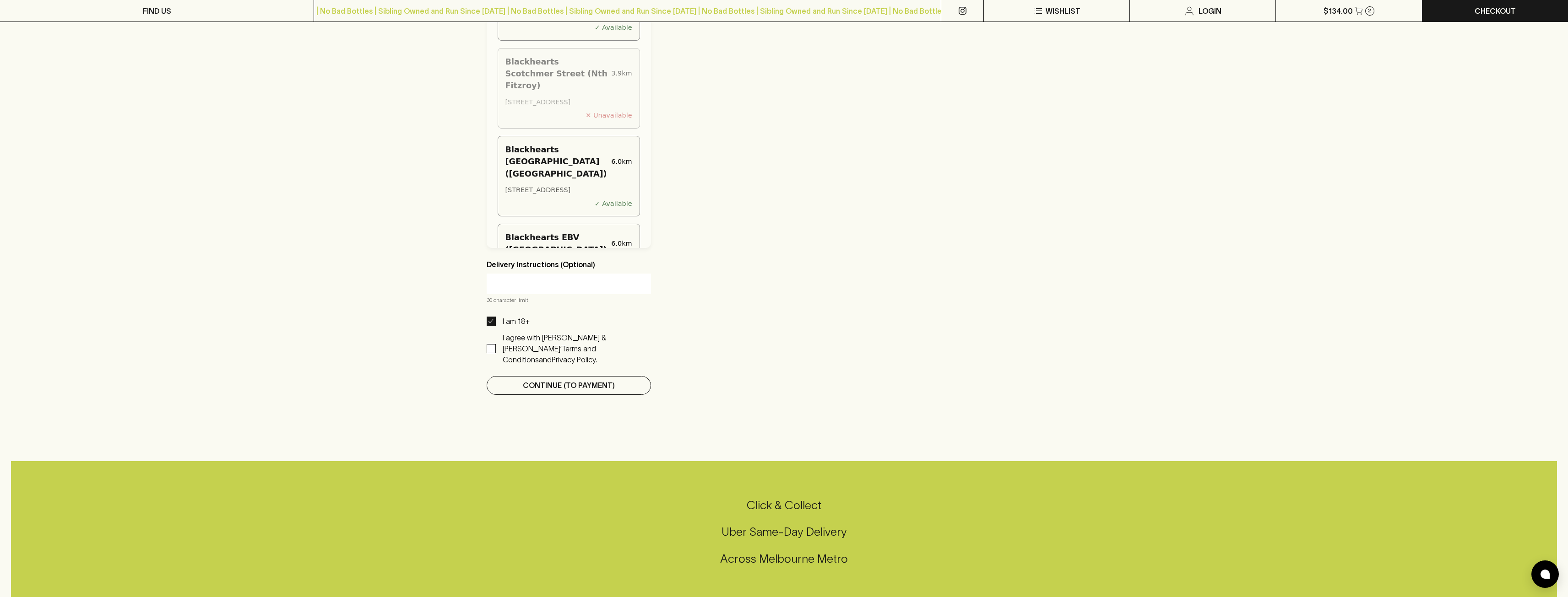
click at [608, 386] on button "Continue (To Payment)" at bounding box center [569, 386] width 164 height 19
drag, startPoint x: 591, startPoint y: 389, endPoint x: 598, endPoint y: 391, distance: 7.3
click at [592, 389] on p "Continue (To Payment)" at bounding box center [569, 386] width 92 height 11
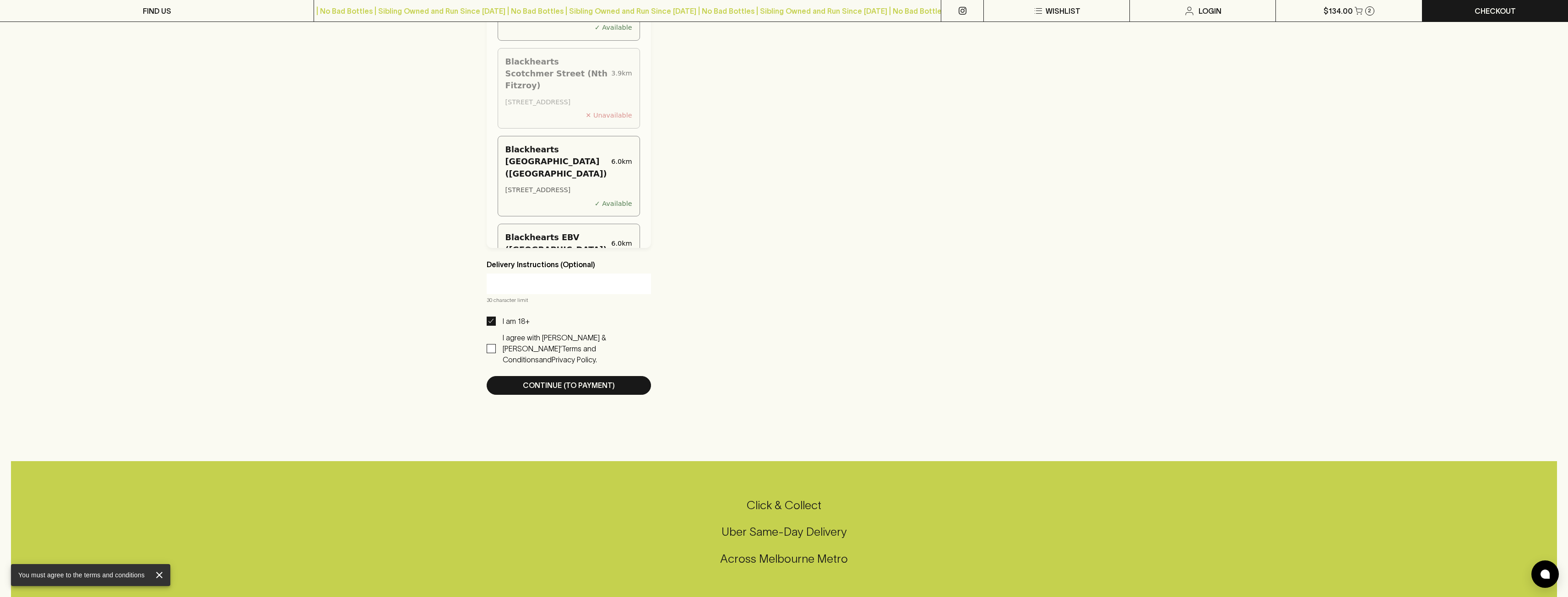
click at [491, 351] on input "I agree with [PERSON_NAME] & [PERSON_NAME]’ Terms and Conditions and Privacy Po…" at bounding box center [491, 348] width 9 height 9
checkbox input "true"
click at [592, 380] on p "Continue (To Payment)" at bounding box center [569, 386] width 92 height 11
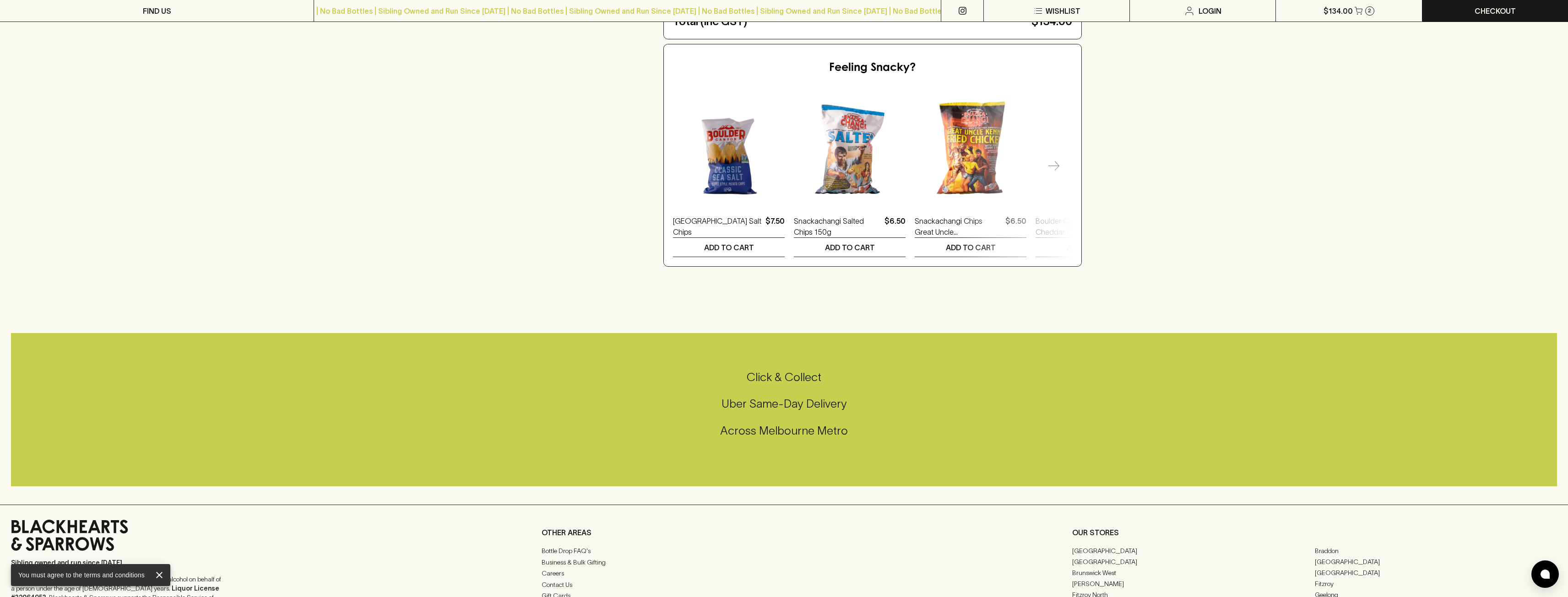
scroll to position [0, 0]
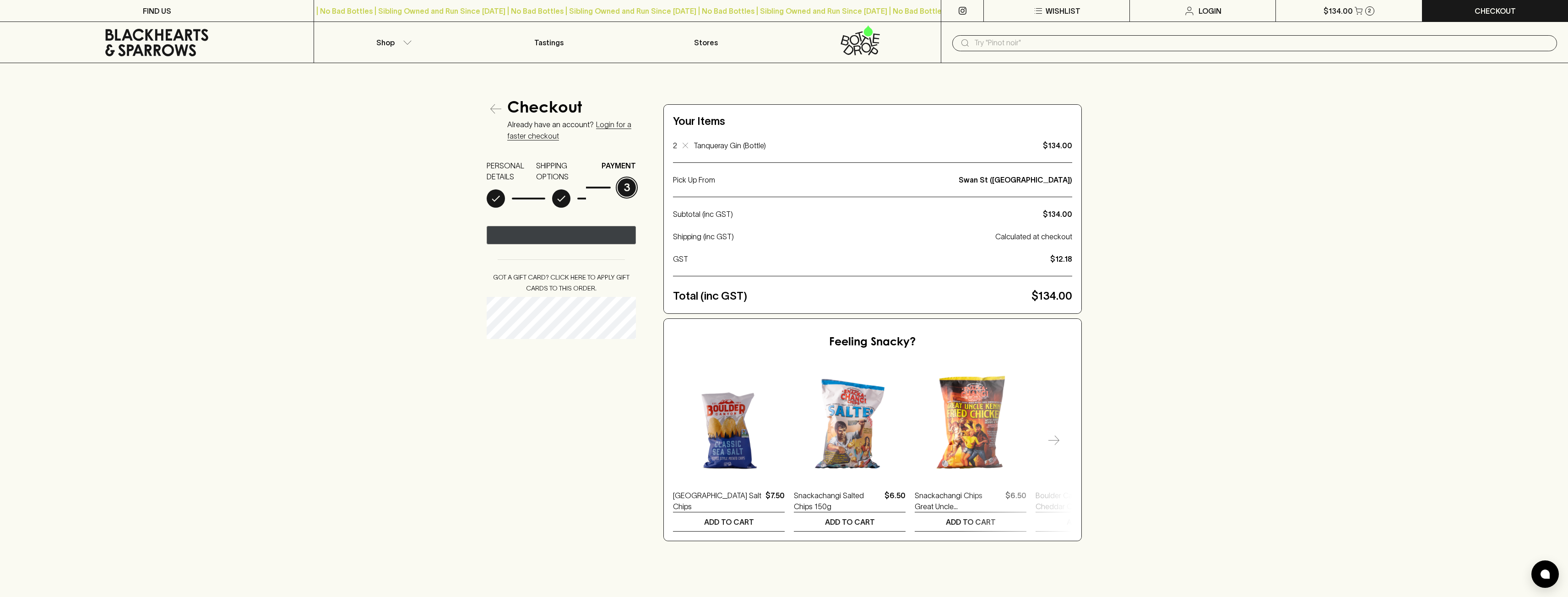
click at [580, 232] on text "••••••" at bounding box center [577, 235] width 12 height 6
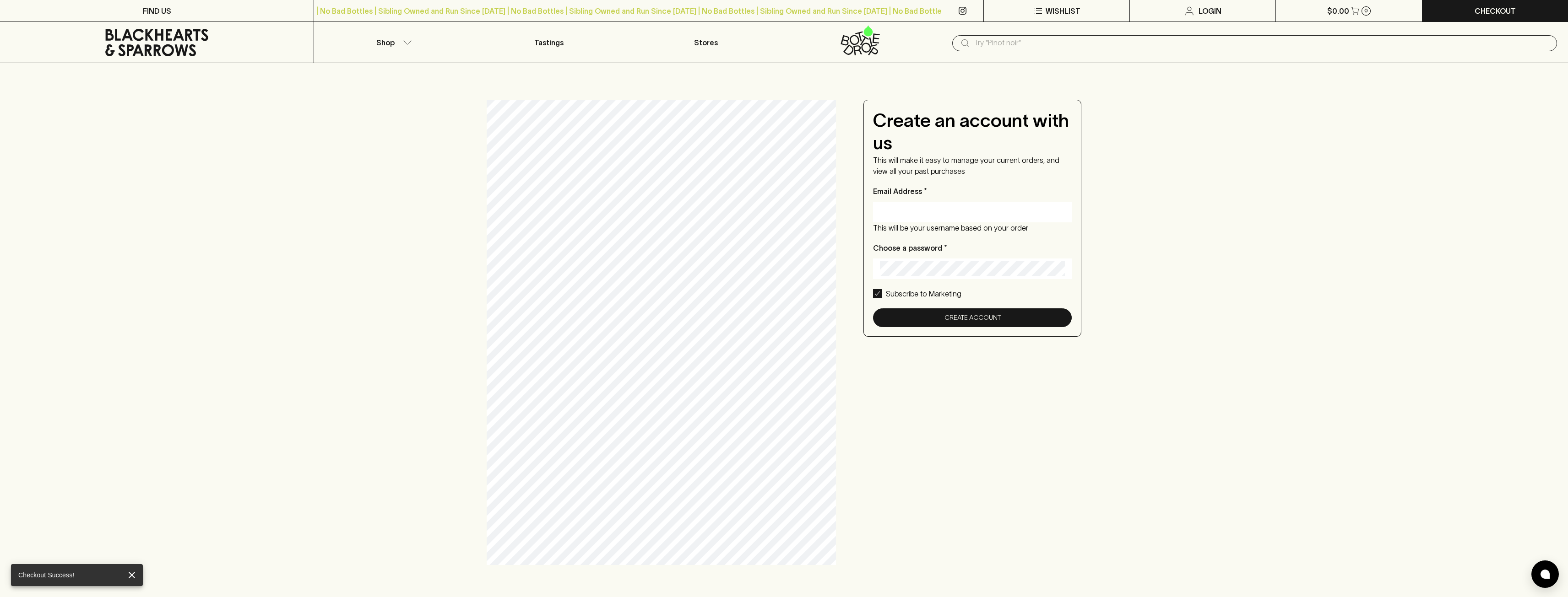
type input "[EMAIL_ADDRESS][DOMAIN_NAME]"
drag, startPoint x: 1088, startPoint y: 450, endPoint x: 1005, endPoint y: 421, distance: 87.9
click at [1088, 450] on div "Create an account with us This will make it easy to manage your current orders,…" at bounding box center [784, 332] width 1568 height 538
